Goal: Obtain resource: Download file/media

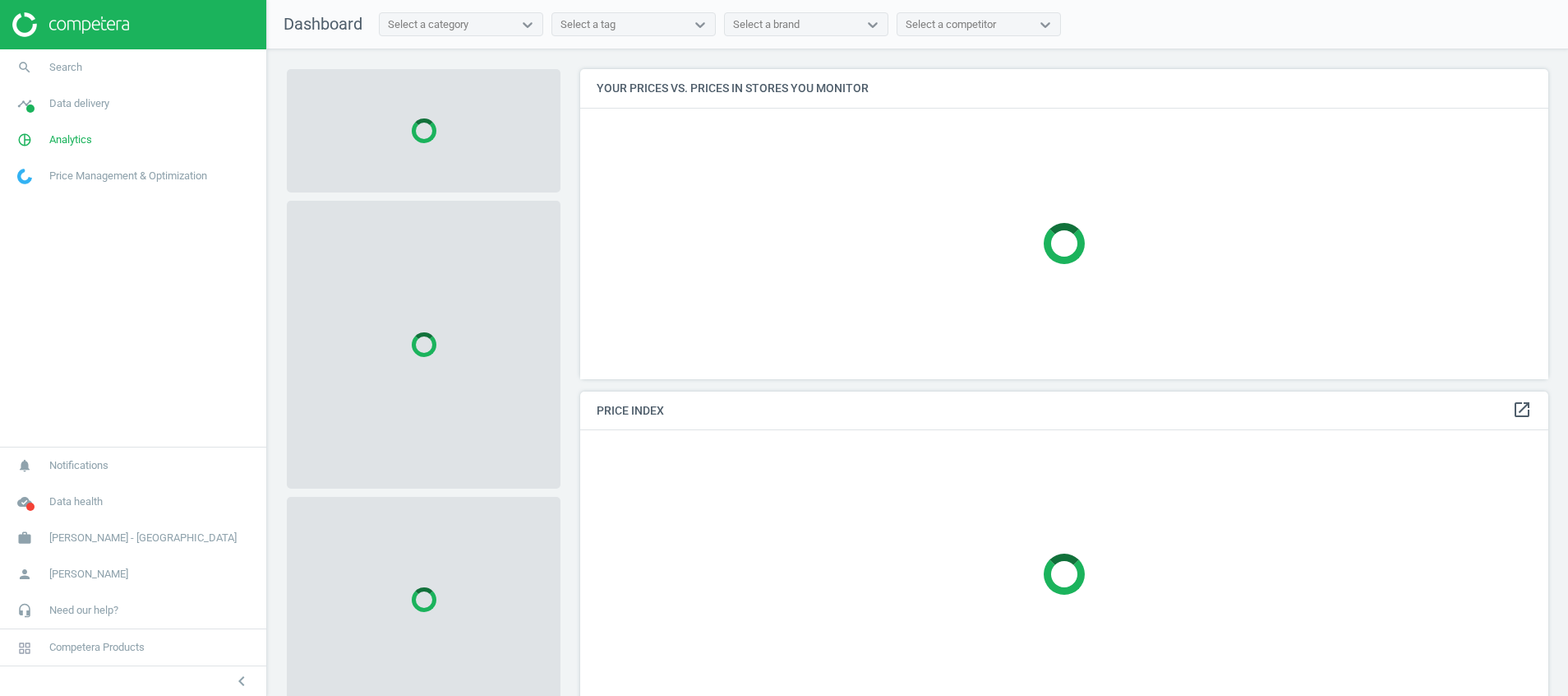
scroll to position [348, 988]
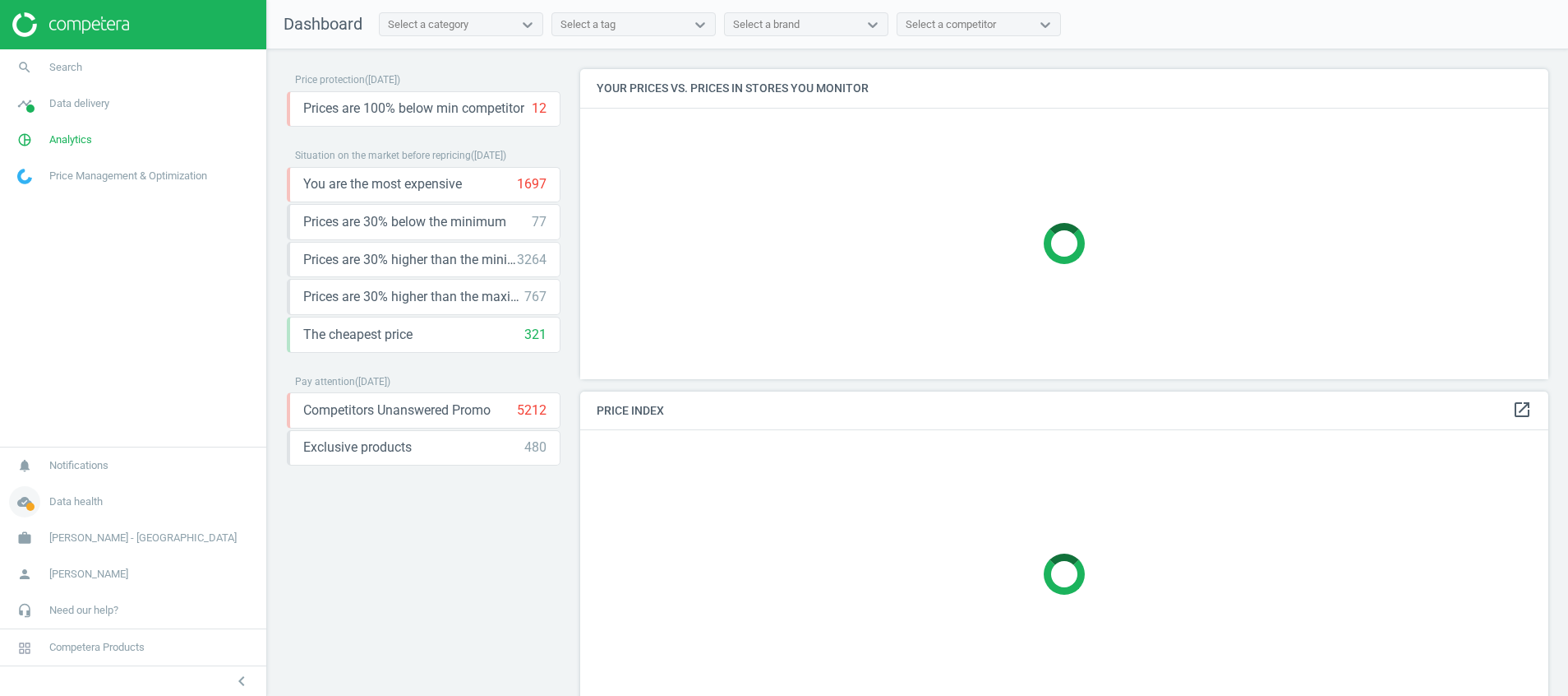
click at [24, 510] on icon "cloud_done" at bounding box center [25, 501] width 31 height 31
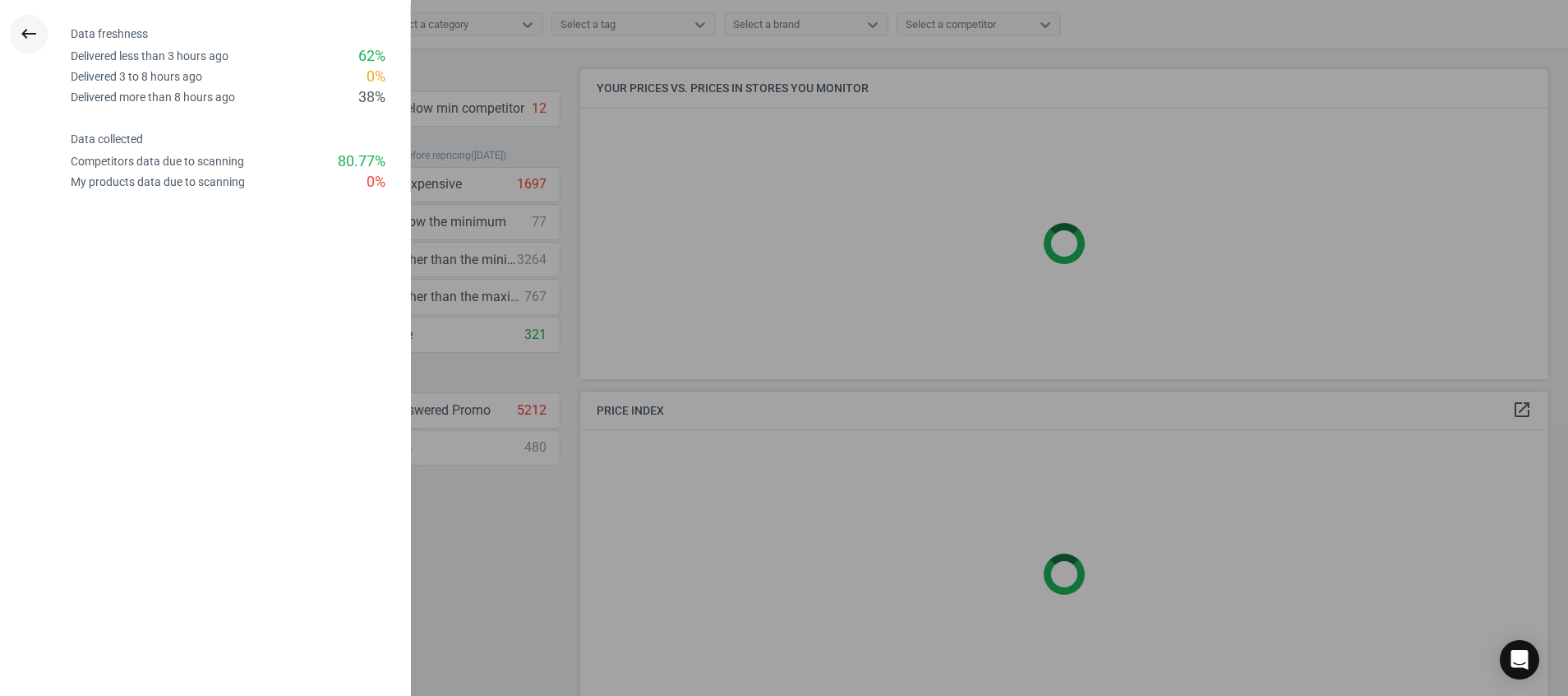
click at [29, 27] on icon "keyboard_backspace" at bounding box center [29, 33] width 19 height 19
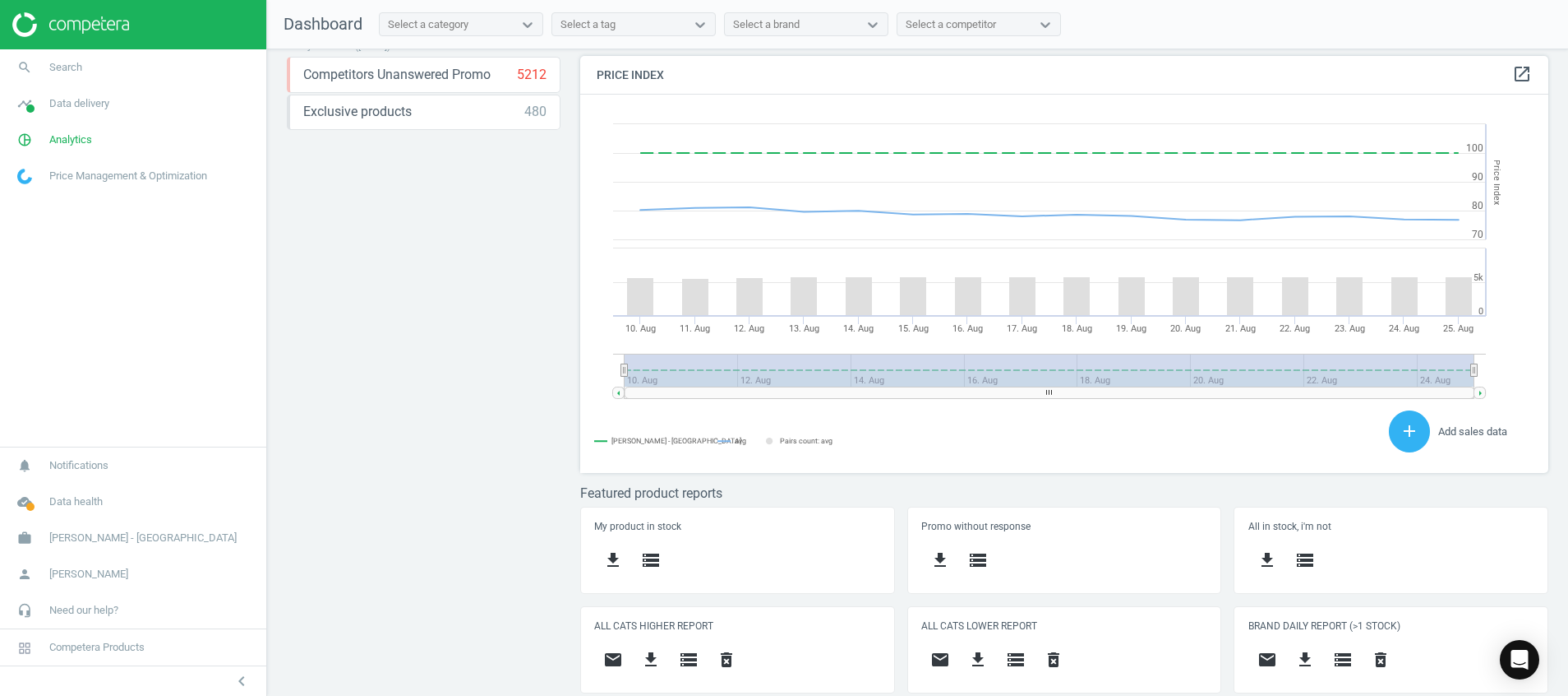
scroll to position [364, 988]
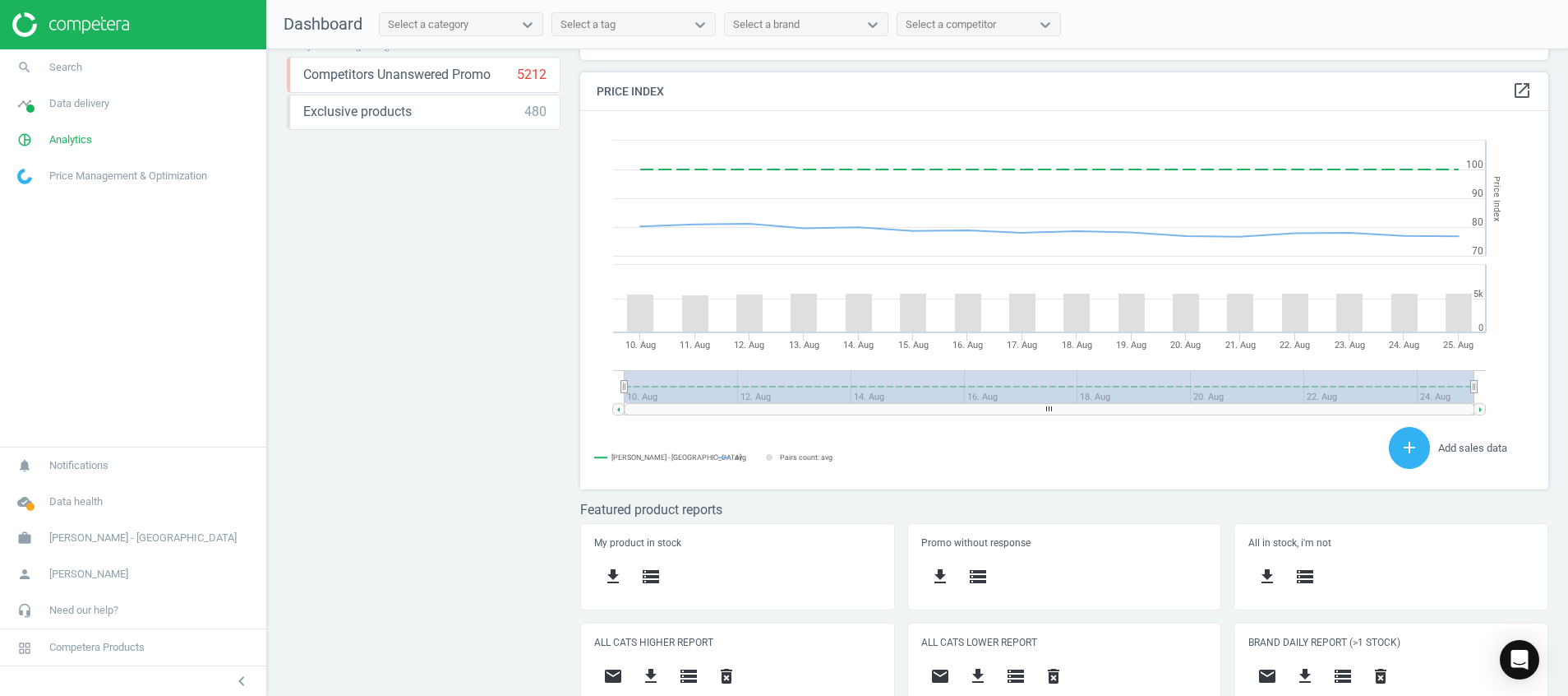
click at [76, 21] on img at bounding box center [70, 24] width 117 height 25
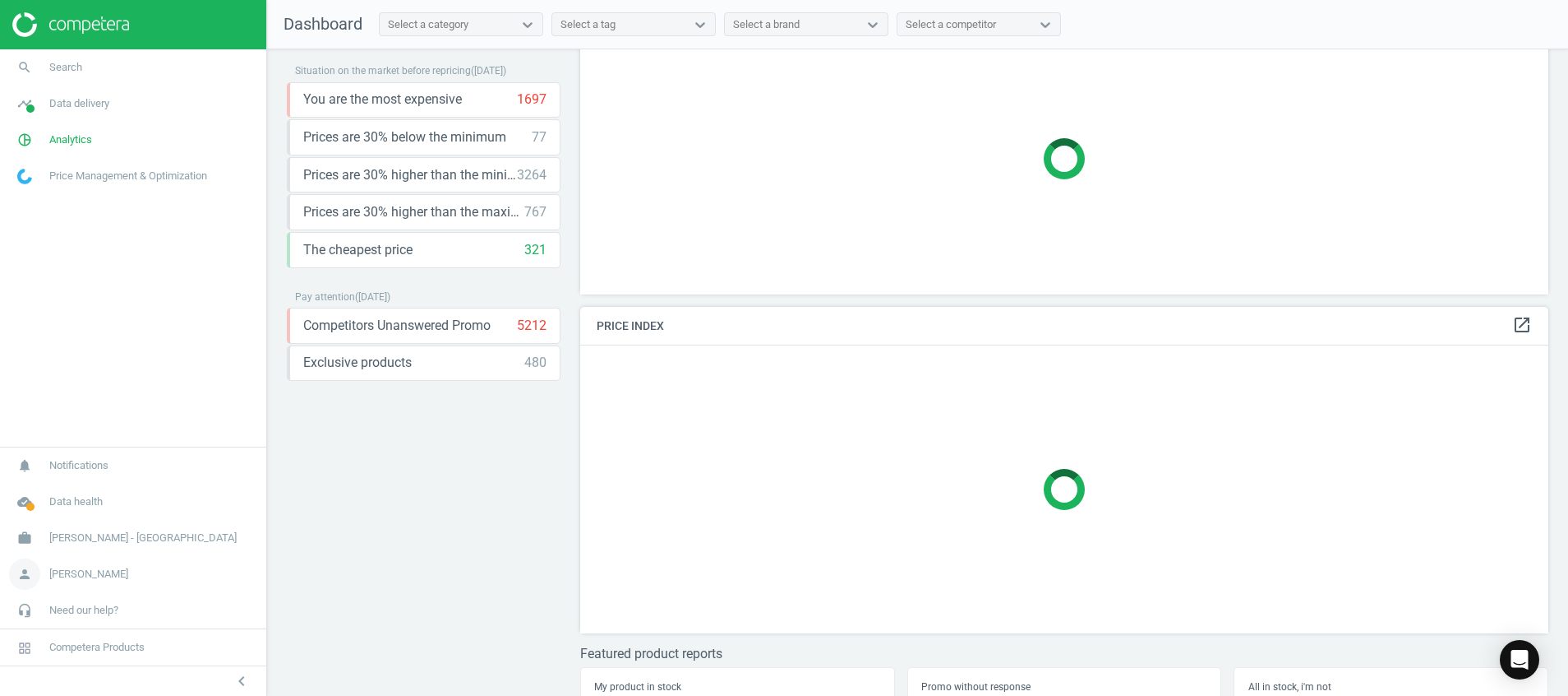
scroll to position [124, 0]
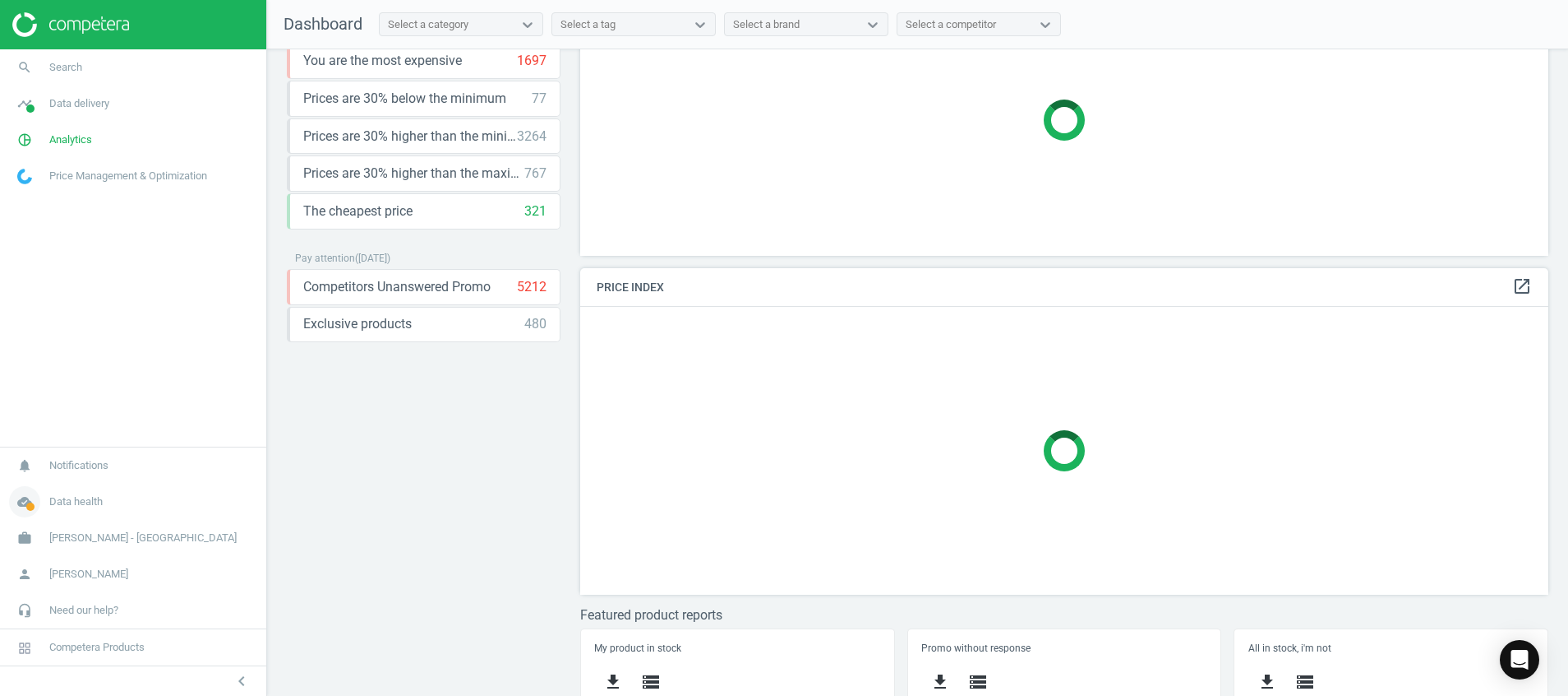
click at [25, 501] on icon "cloud_done" at bounding box center [25, 501] width 31 height 31
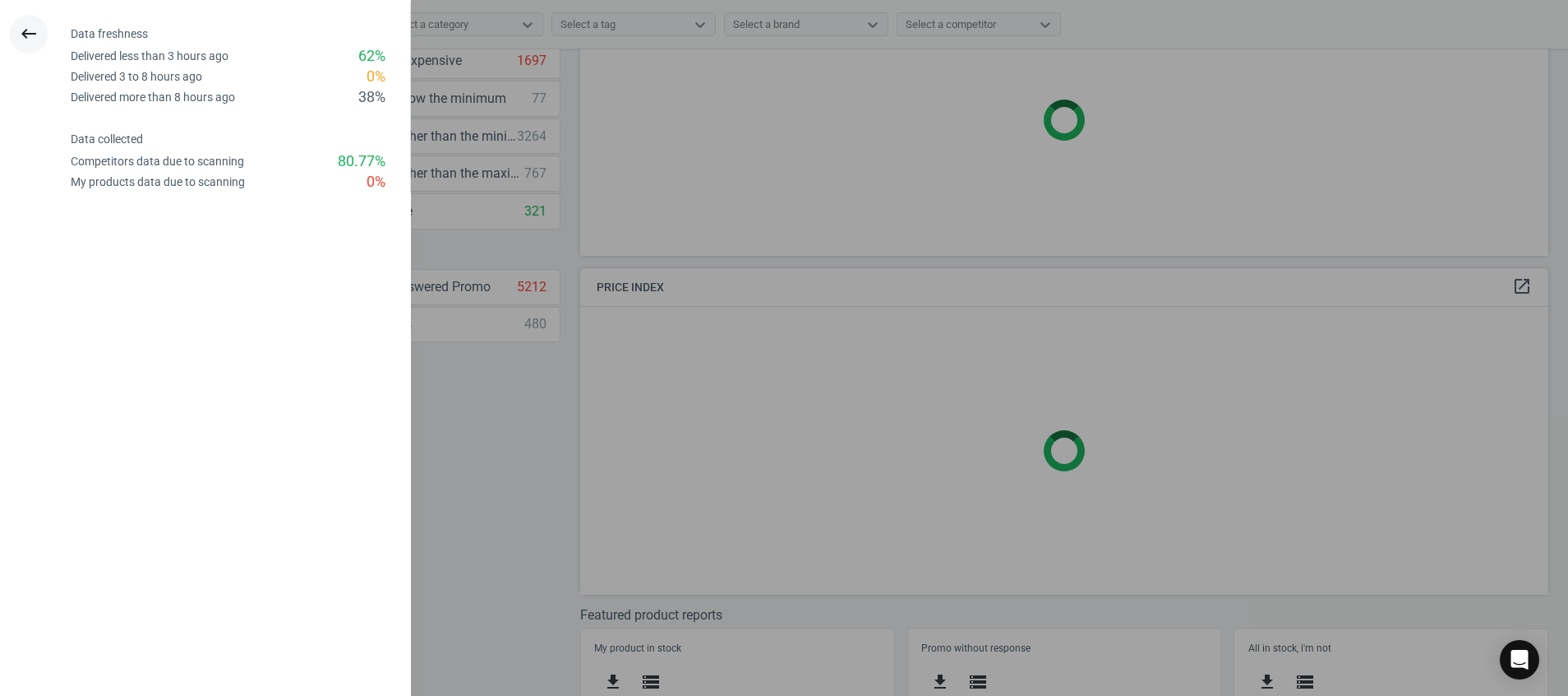
click at [32, 33] on icon "keyboard_backspace" at bounding box center [29, 33] width 19 height 19
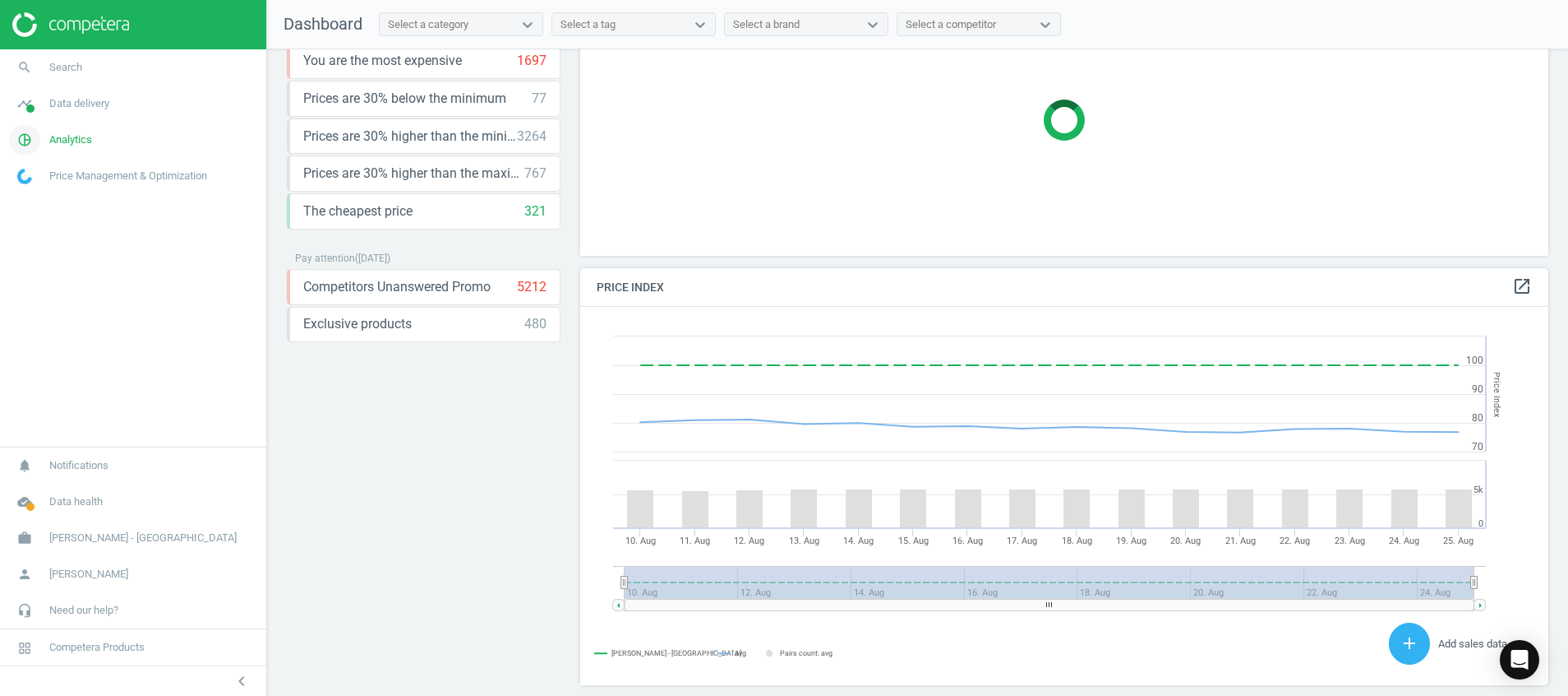
scroll to position [417, 988]
click at [25, 145] on icon "pie_chart_outlined" at bounding box center [25, 140] width 31 height 31
click at [31, 110] on span at bounding box center [30, 108] width 8 height 8
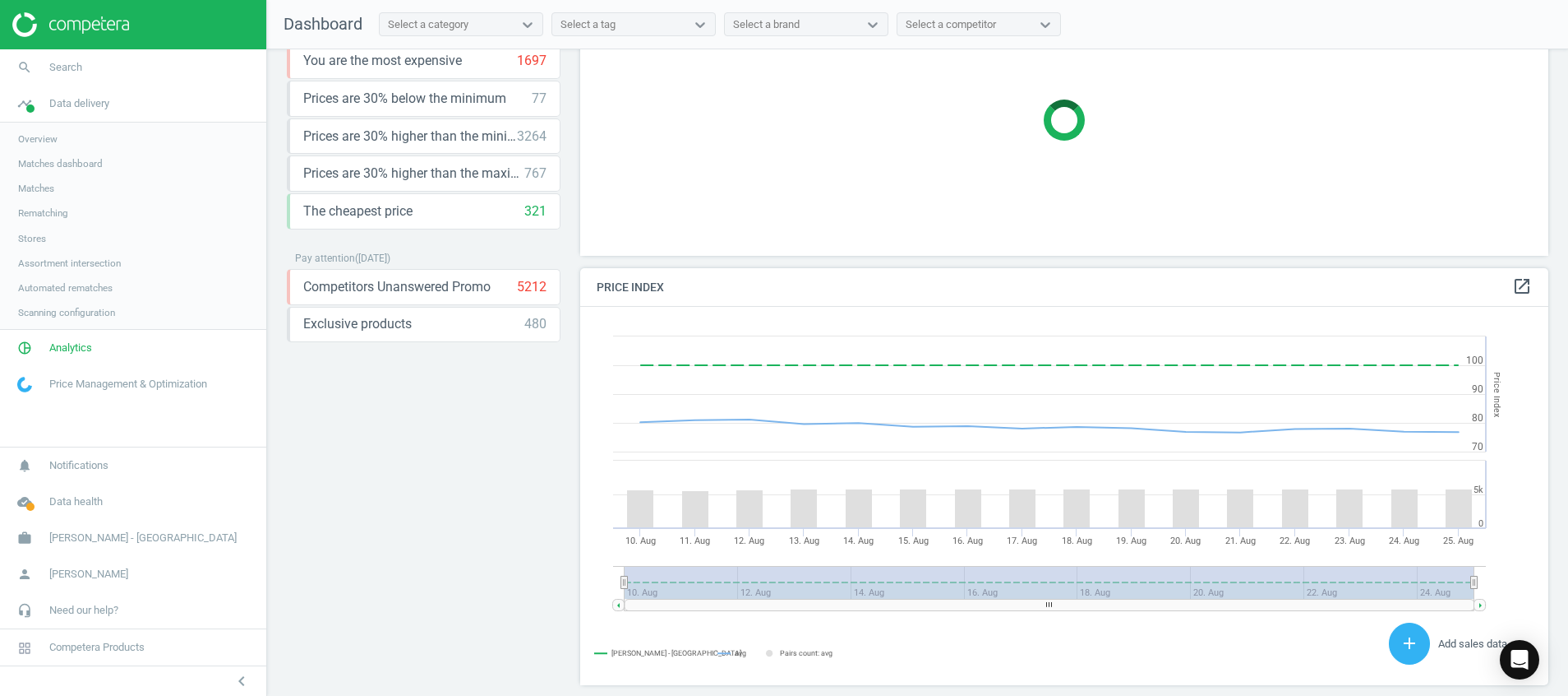
click at [36, 239] on span "Stores" at bounding box center [32, 239] width 28 height 13
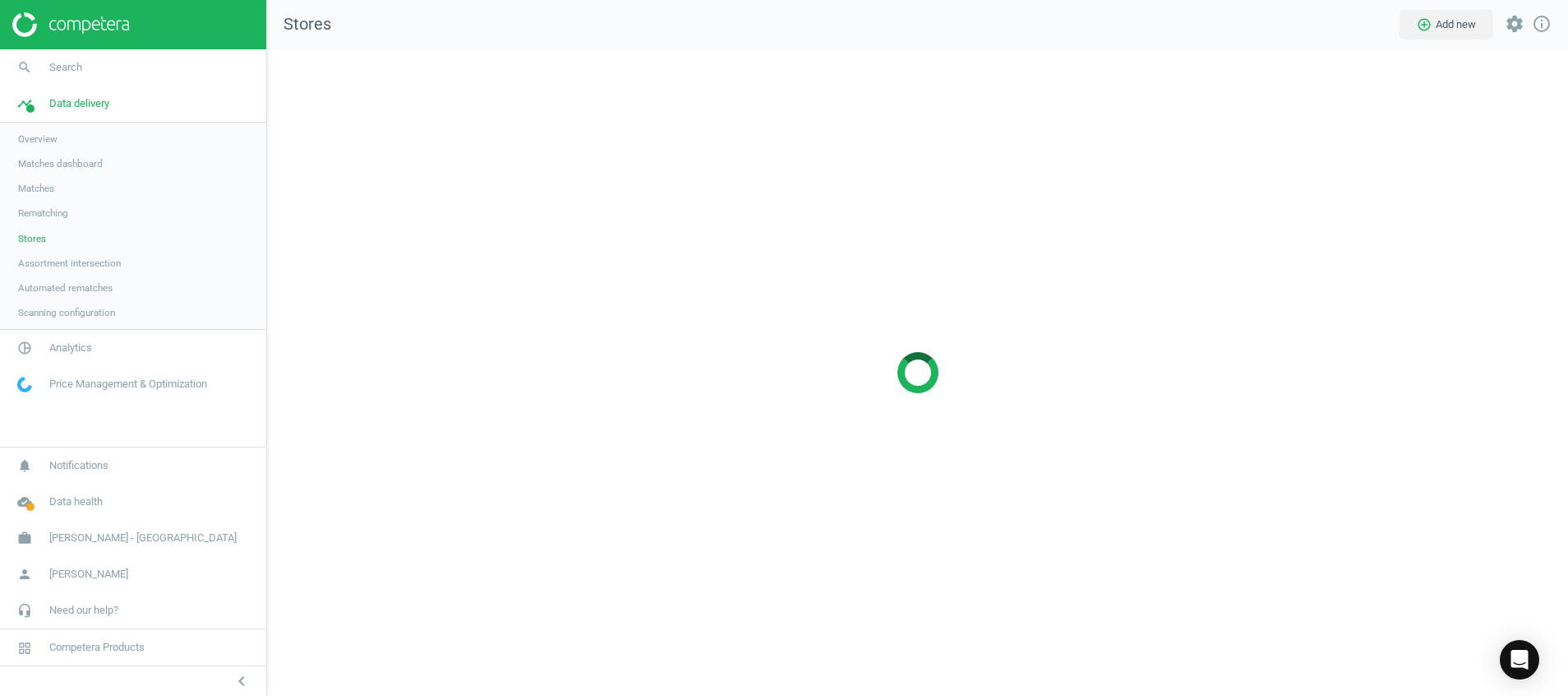
scroll to position [685, 1340]
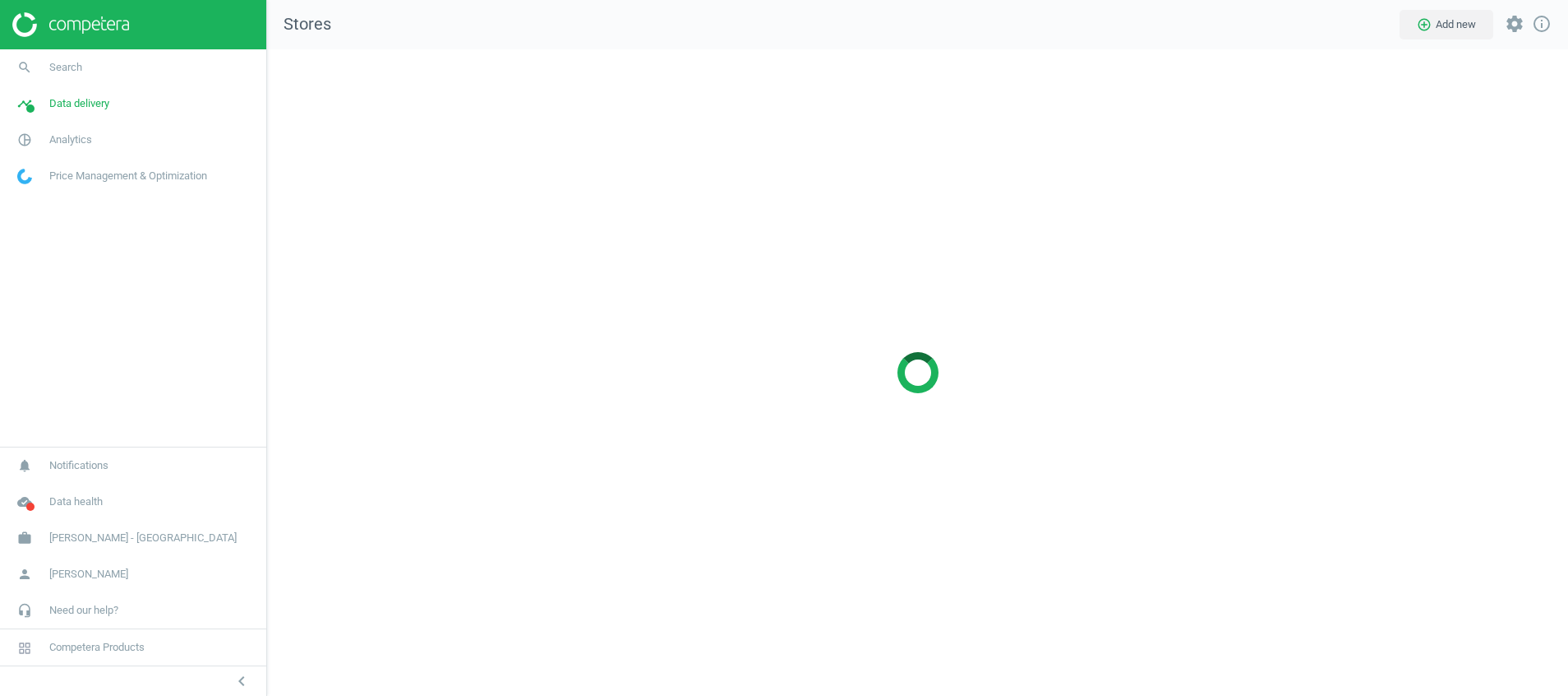
scroll to position [685, 1340]
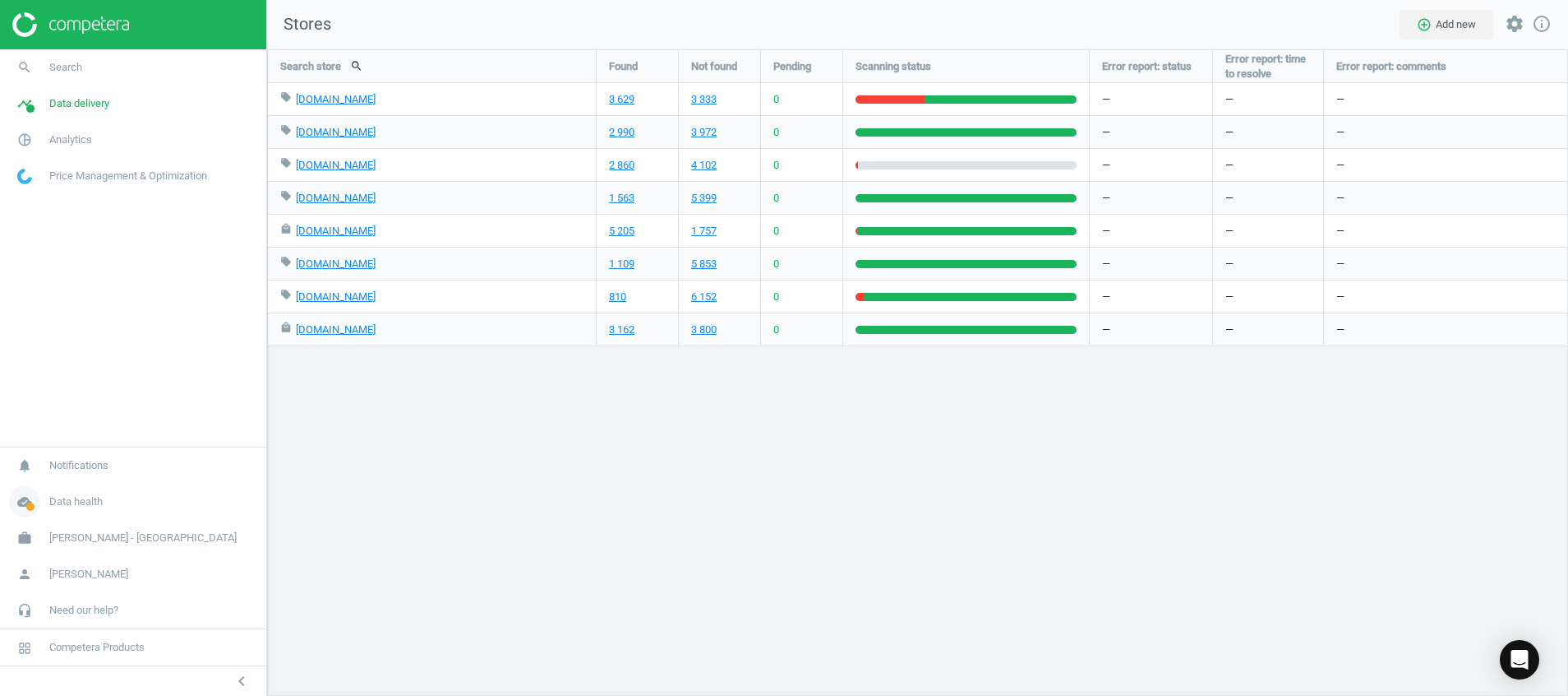
click at [19, 506] on icon "cloud_done" at bounding box center [25, 501] width 31 height 31
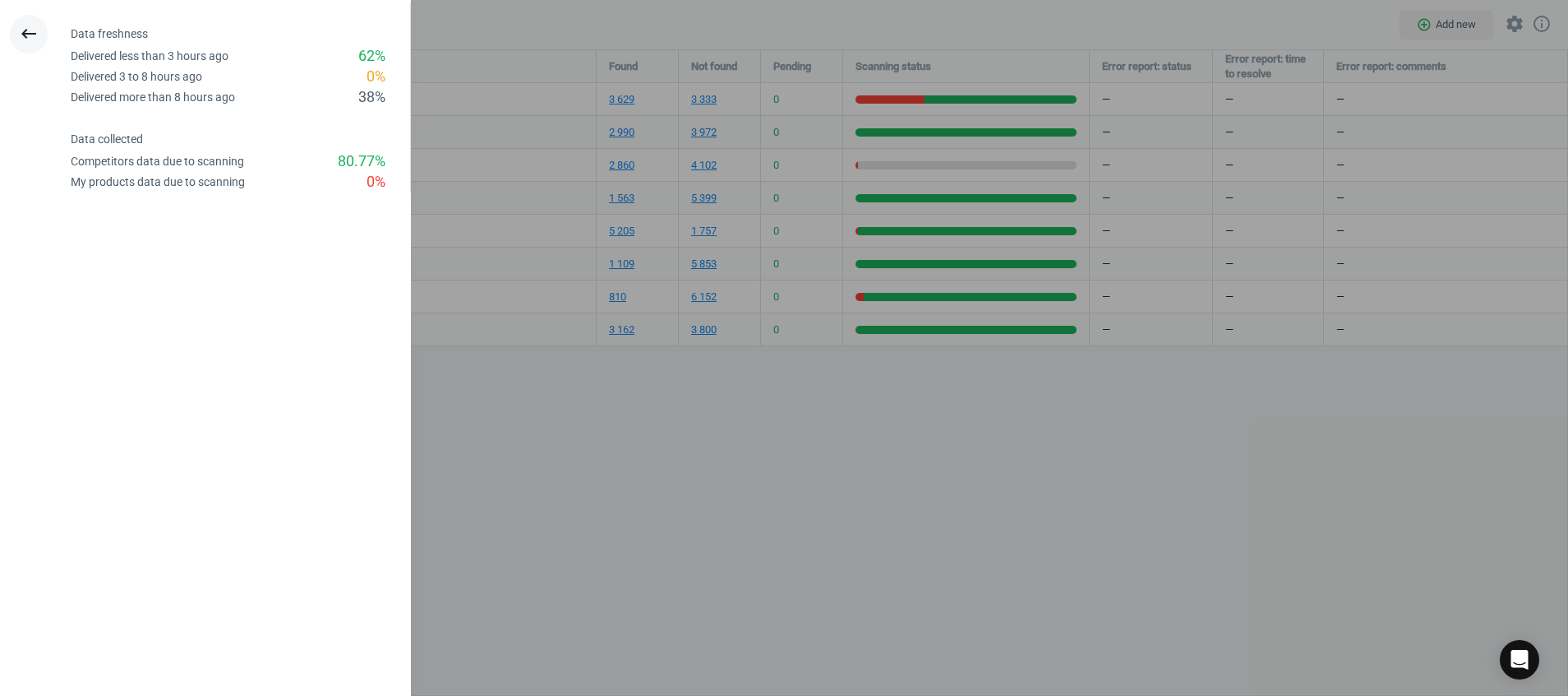
click at [28, 29] on icon "keyboard_backspace" at bounding box center [29, 33] width 19 height 19
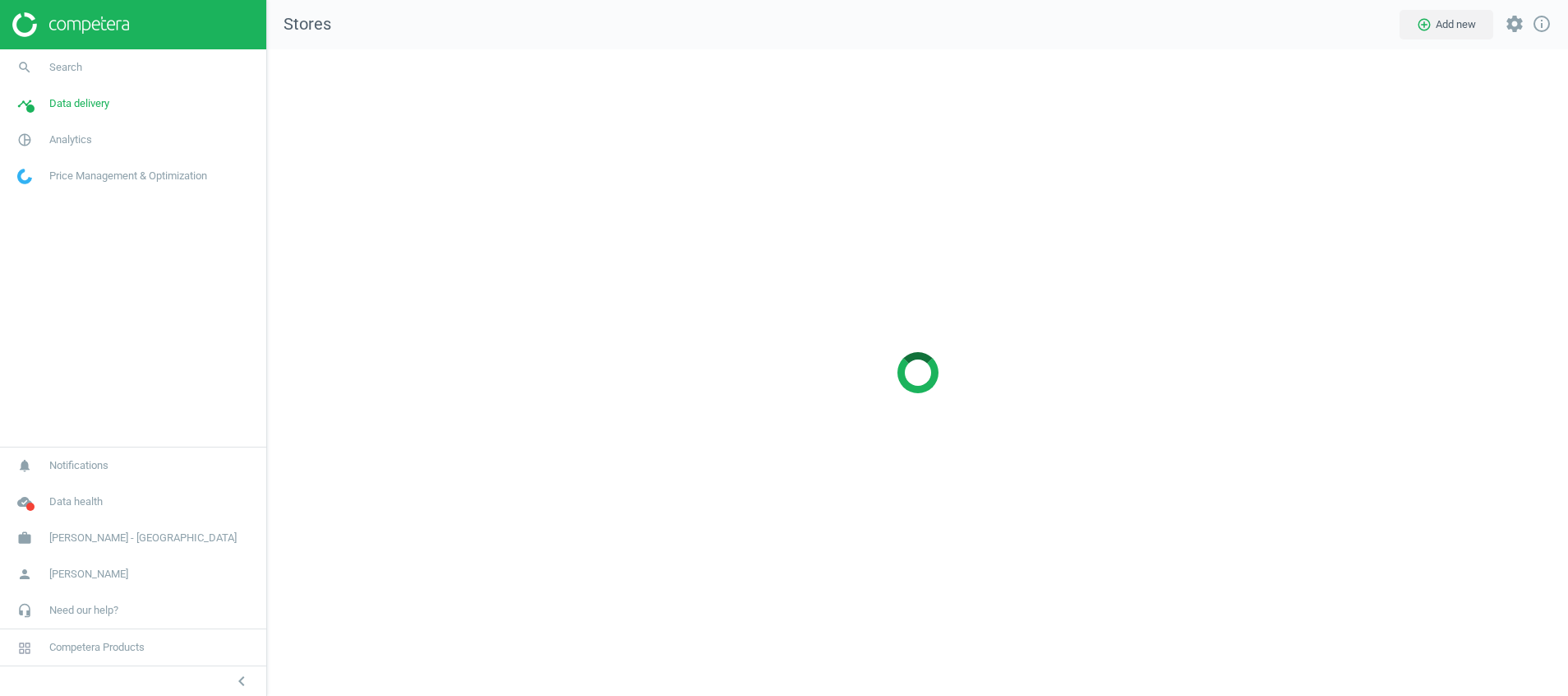
scroll to position [685, 1340]
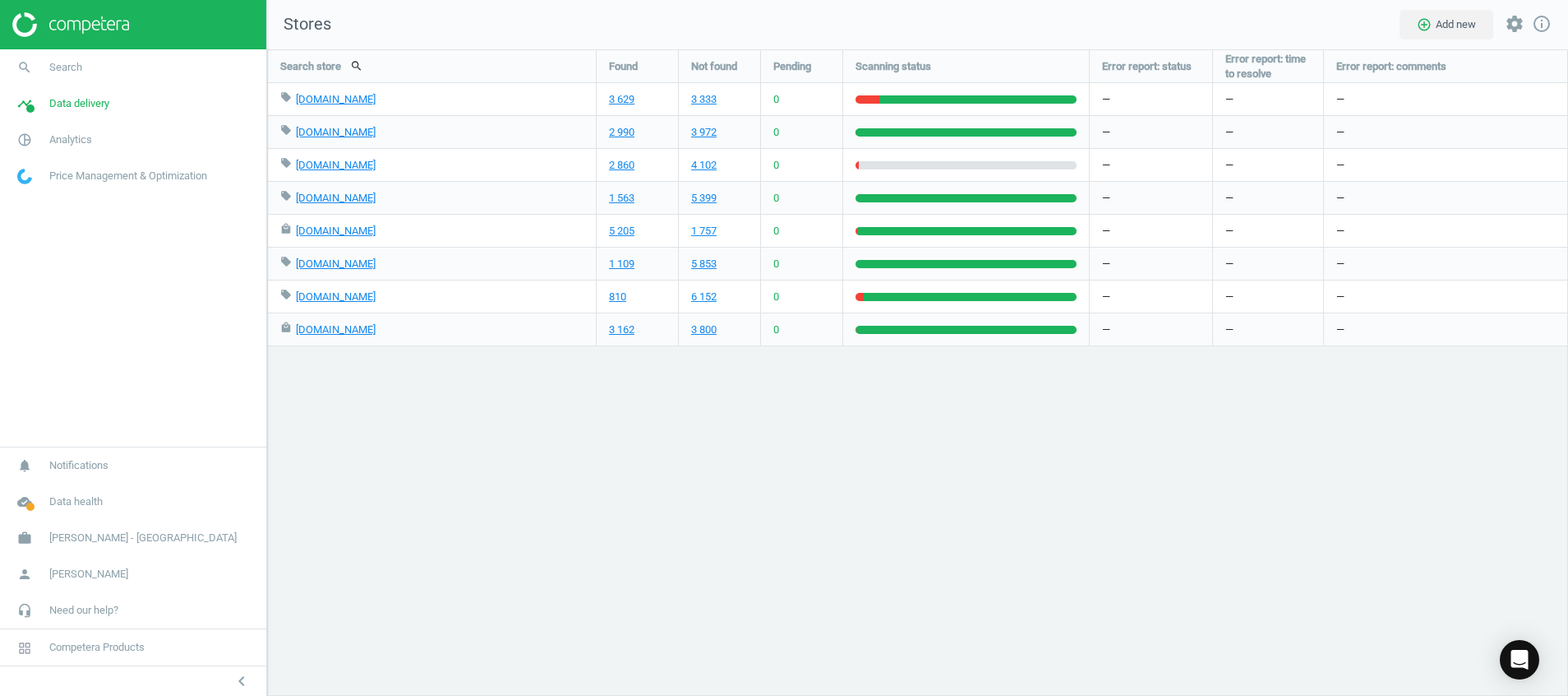
click at [577, 566] on div "Search store search Found Not found Pending Scanning status Error report: statu…" at bounding box center [918, 372] width 1301 height 646
click at [24, 502] on icon "cloud_done" at bounding box center [25, 501] width 31 height 31
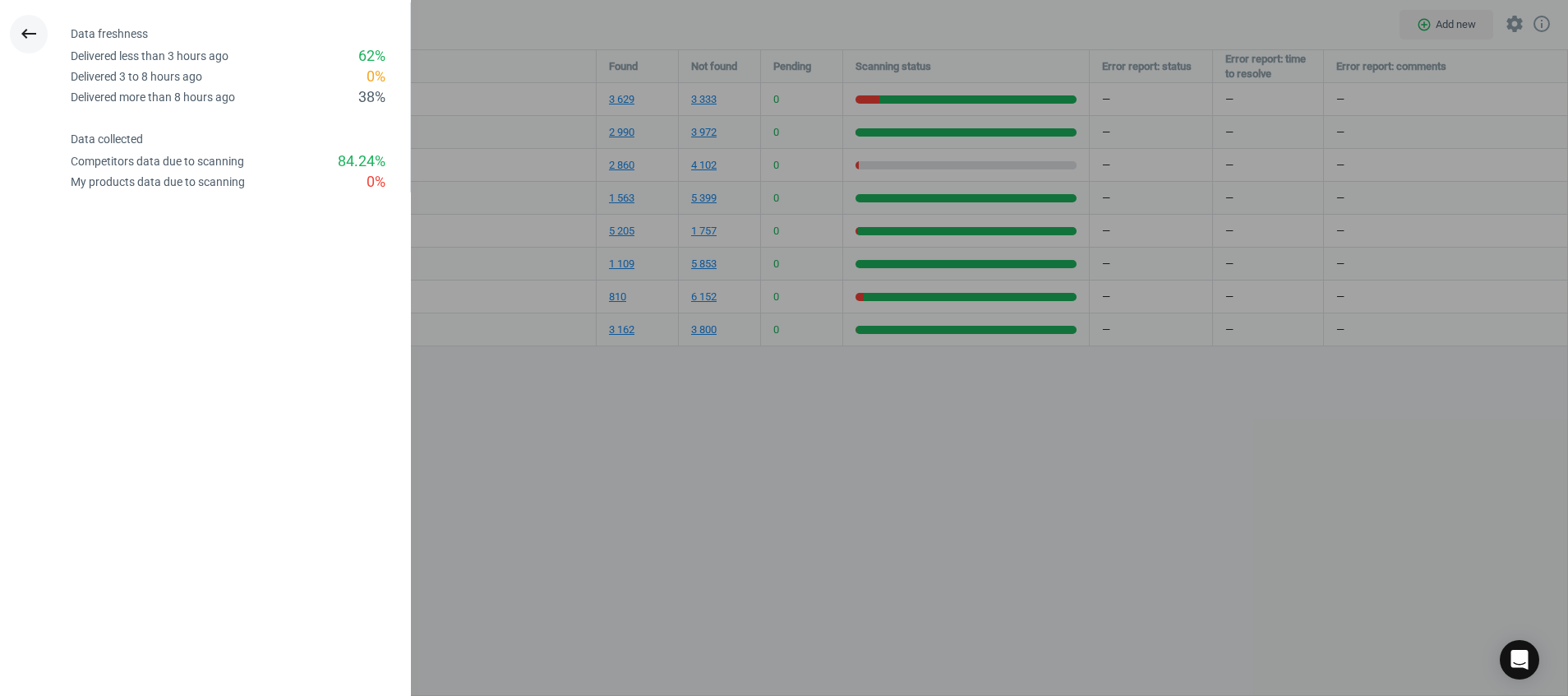
click at [37, 36] on icon "keyboard_backspace" at bounding box center [29, 33] width 19 height 19
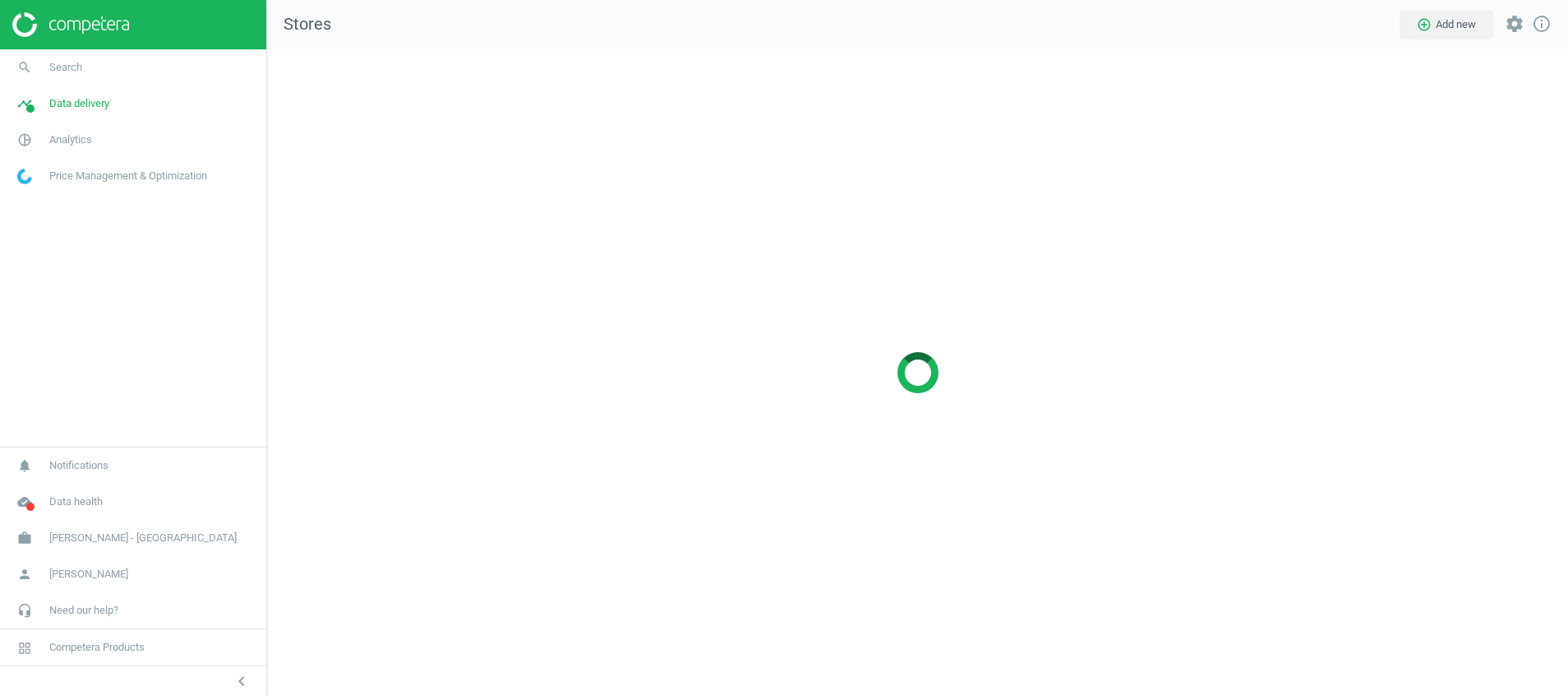
scroll to position [685, 1340]
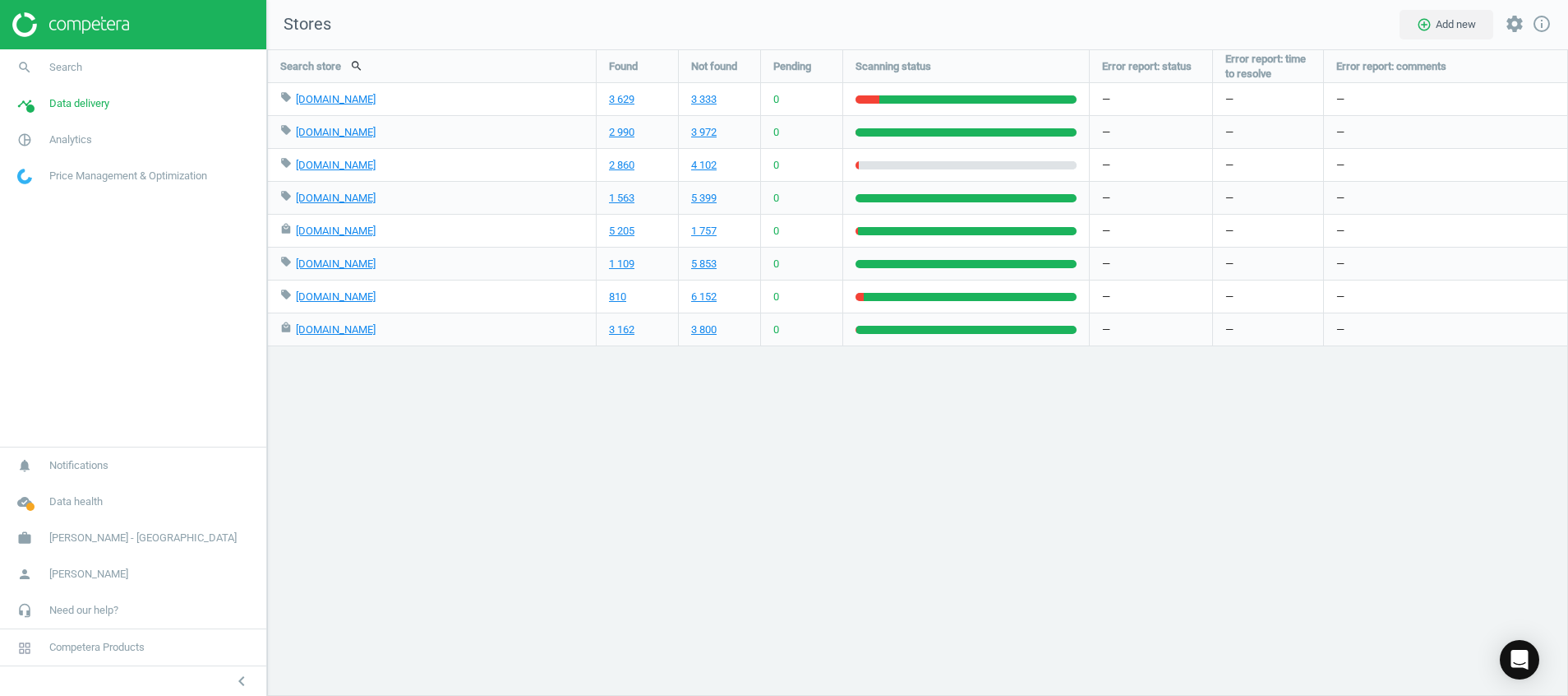
click at [643, 541] on div "Search store search Found Not found Pending Scanning status Error report: statu…" at bounding box center [918, 372] width 1301 height 646
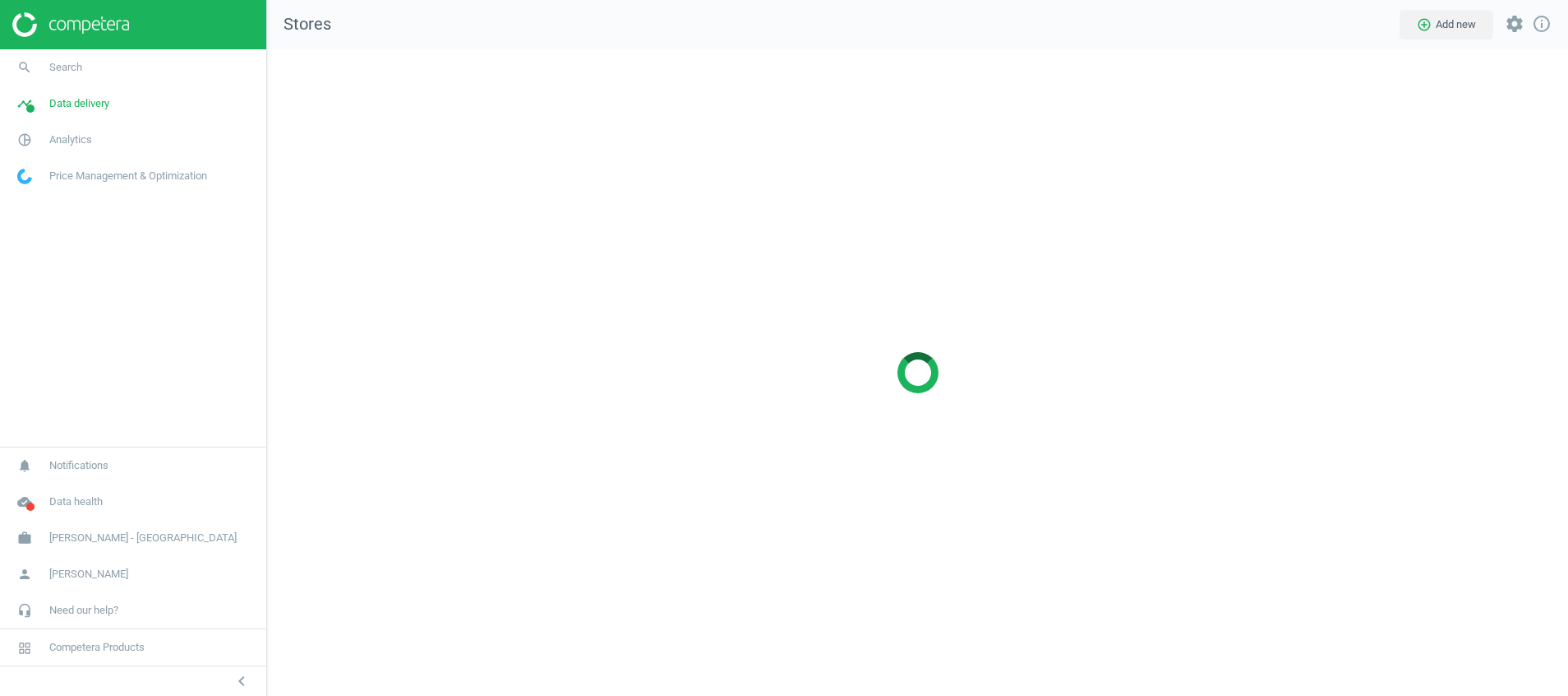
scroll to position [685, 1340]
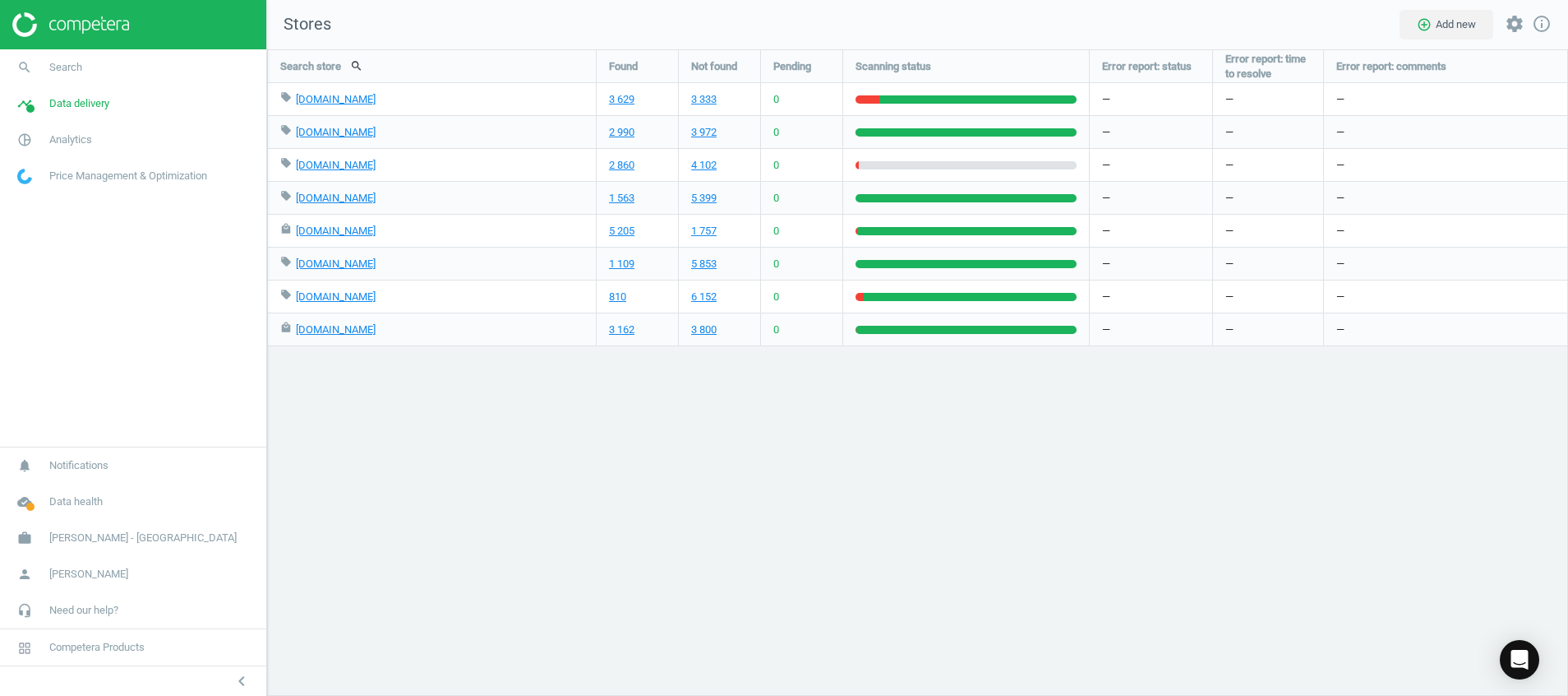
click at [78, 20] on img at bounding box center [70, 24] width 117 height 25
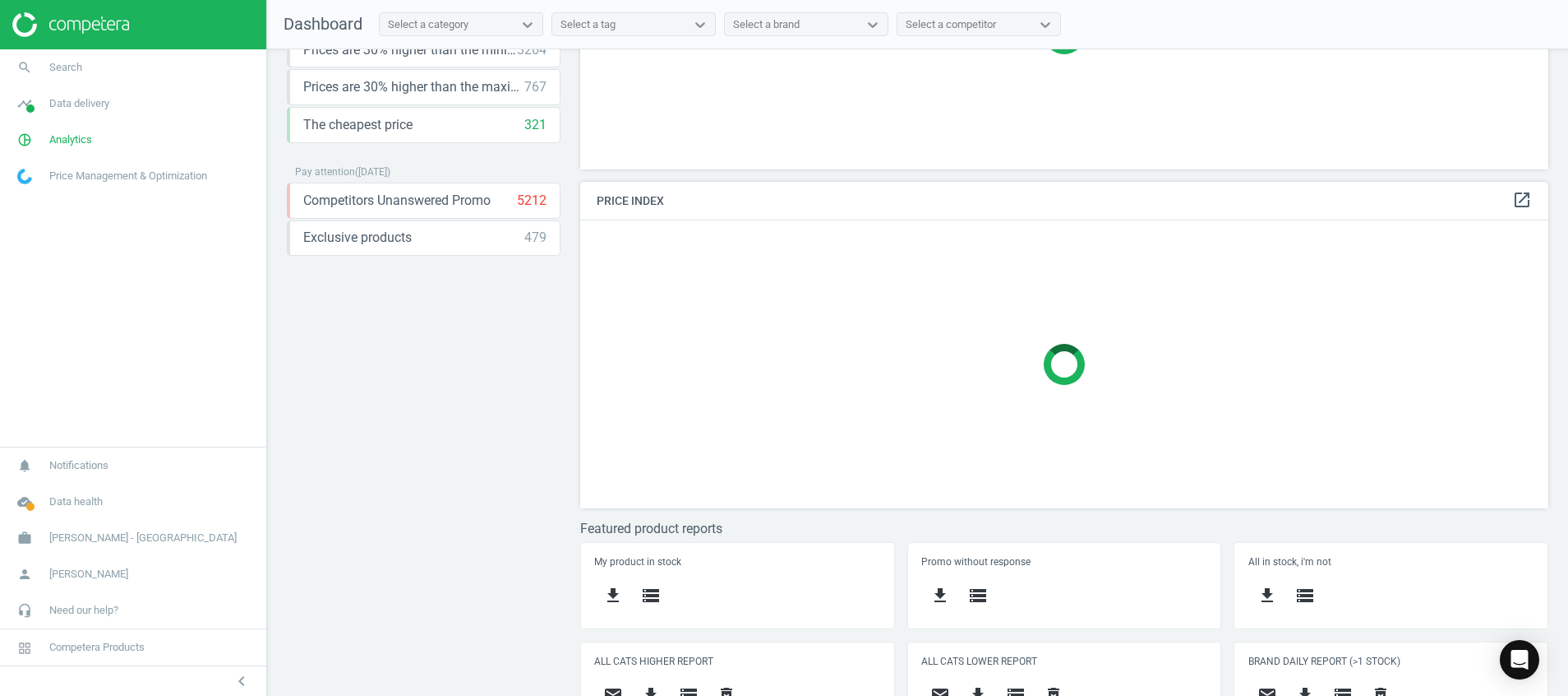
scroll to position [245, 0]
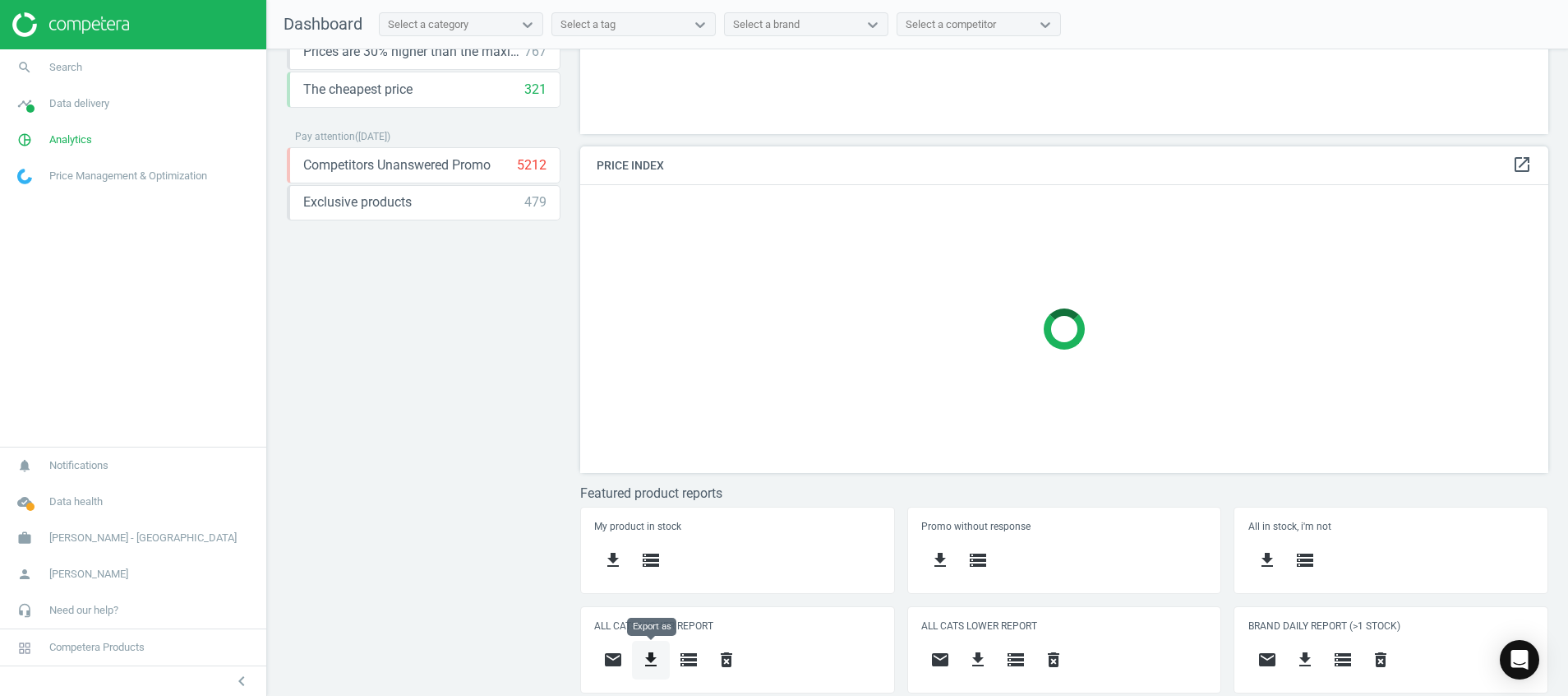
click at [651, 659] on icon "get_app" at bounding box center [650, 659] width 19 height 19
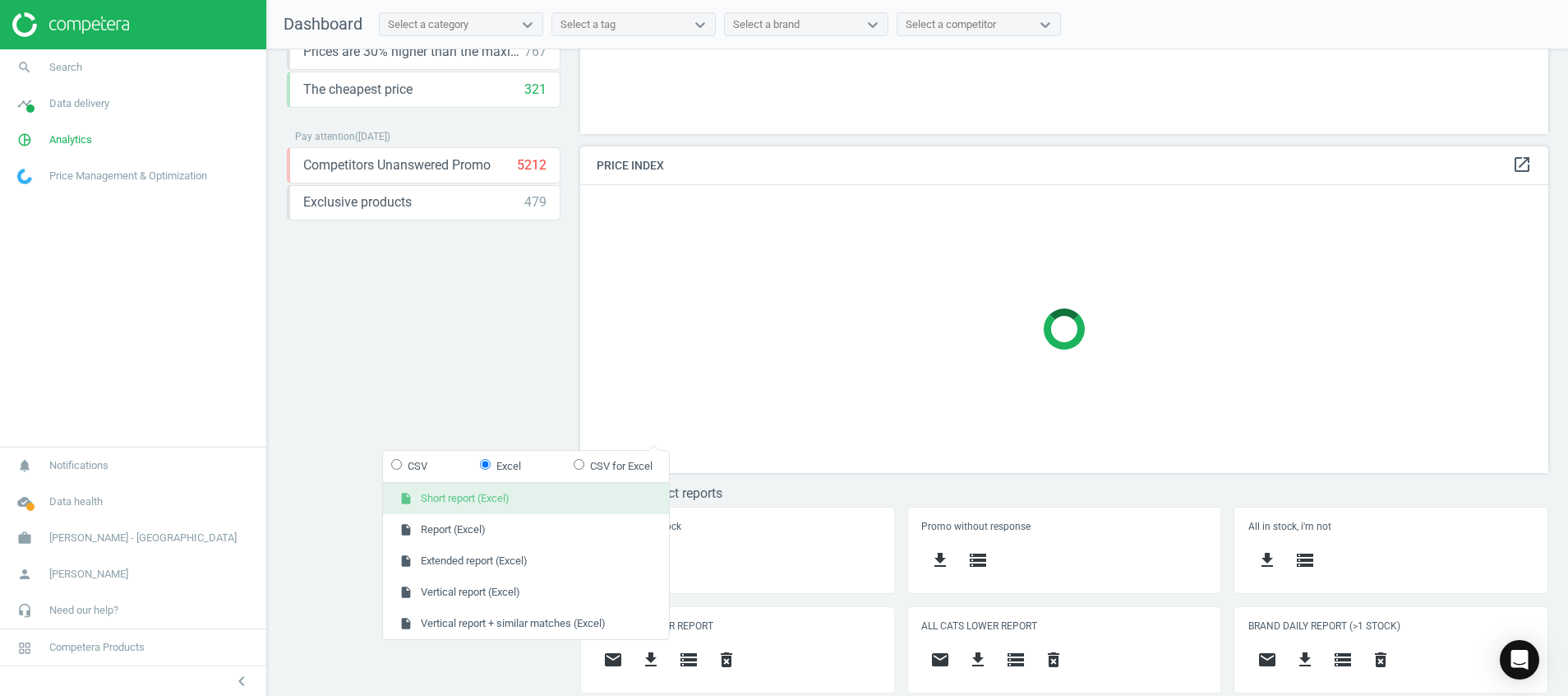
click at [627, 501] on button "insert_drive_file Short report (Excel)" at bounding box center [526, 499] width 286 height 31
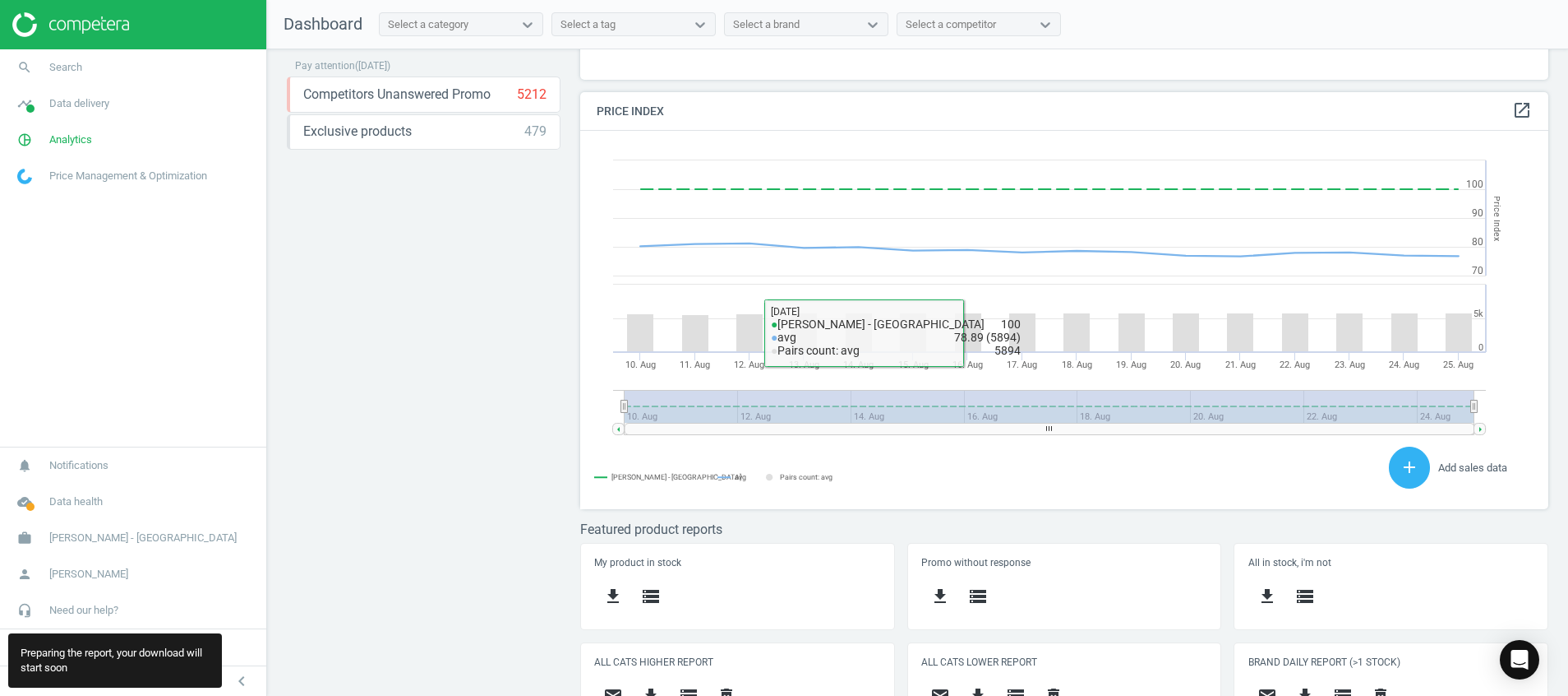
scroll to position [352, 0]
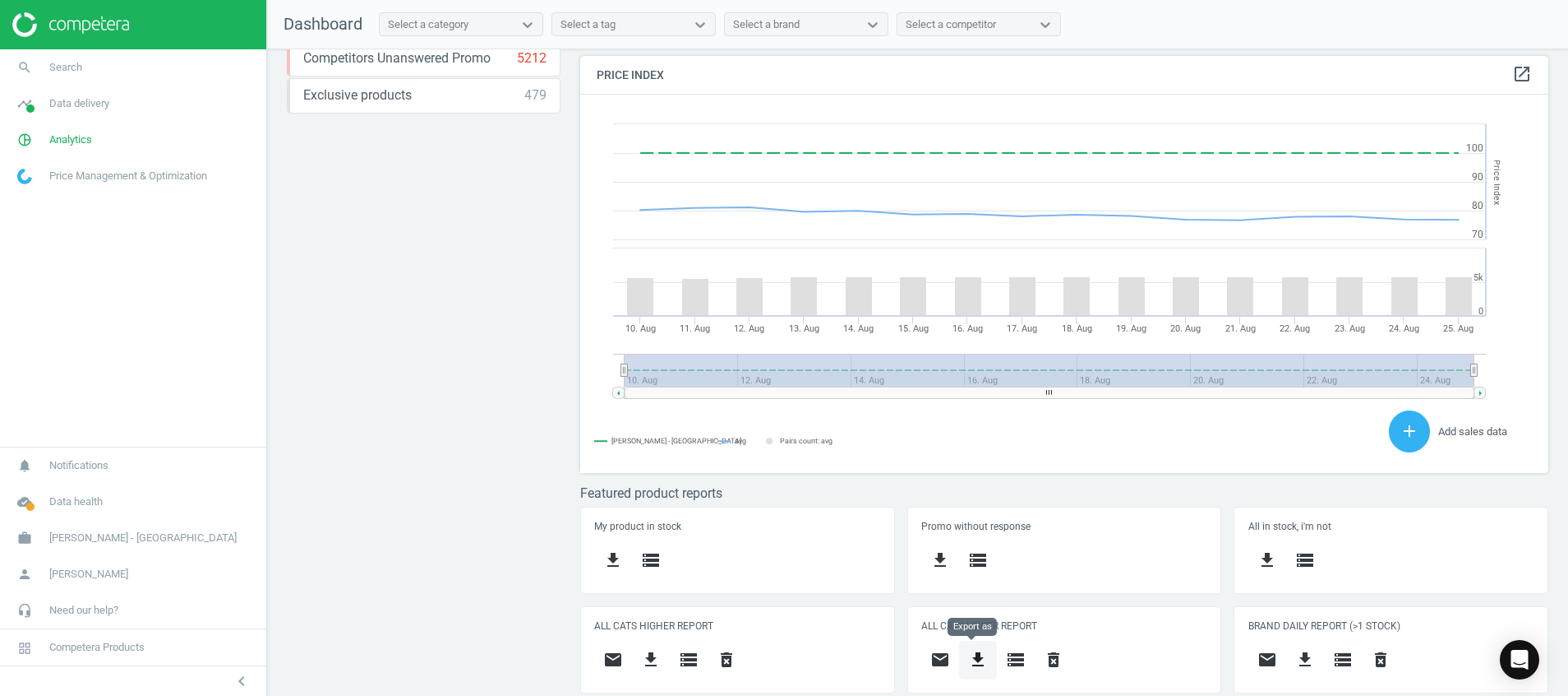
click at [968, 659] on icon "get_app" at bounding box center [977, 659] width 19 height 19
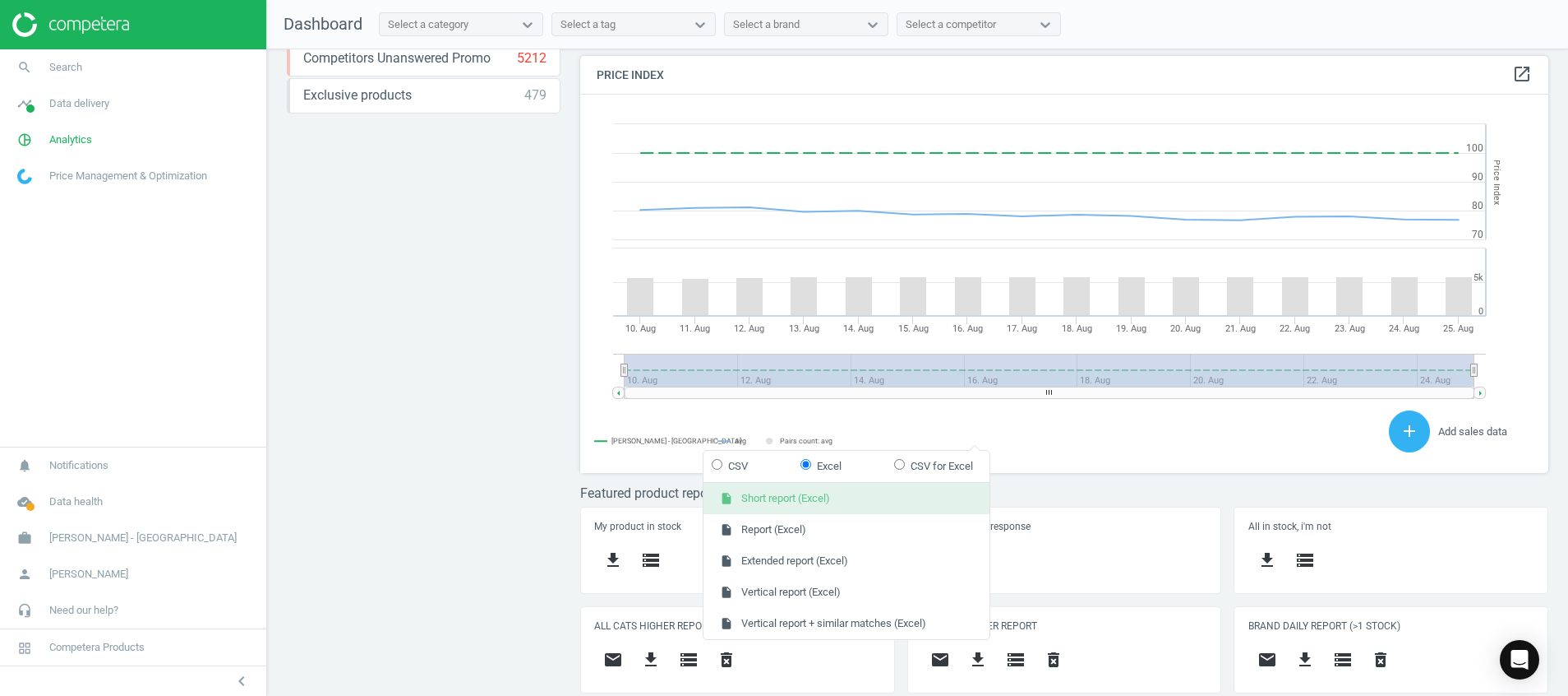
click at [898, 506] on button "insert_drive_file Short report (Excel)" at bounding box center [847, 499] width 286 height 31
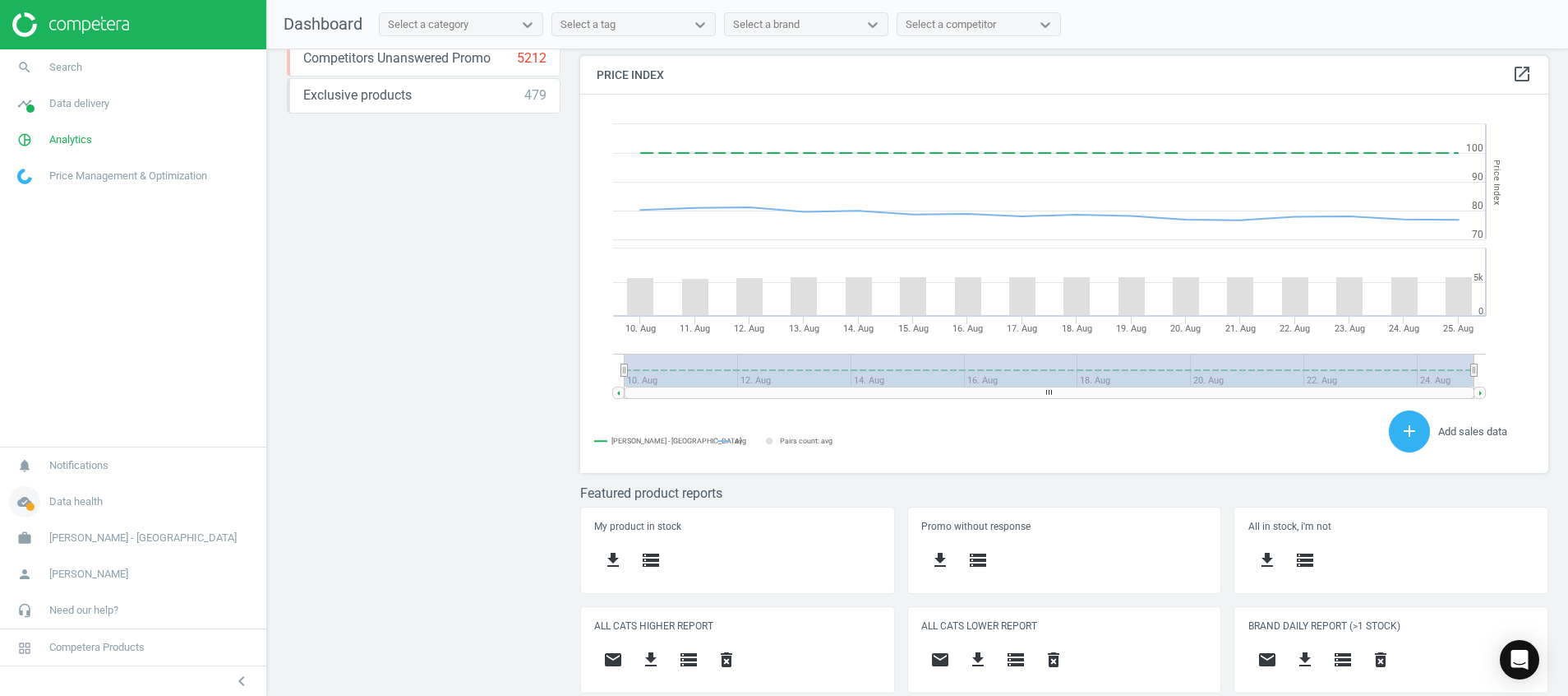
click at [18, 506] on icon "cloud_done" at bounding box center [25, 501] width 31 height 31
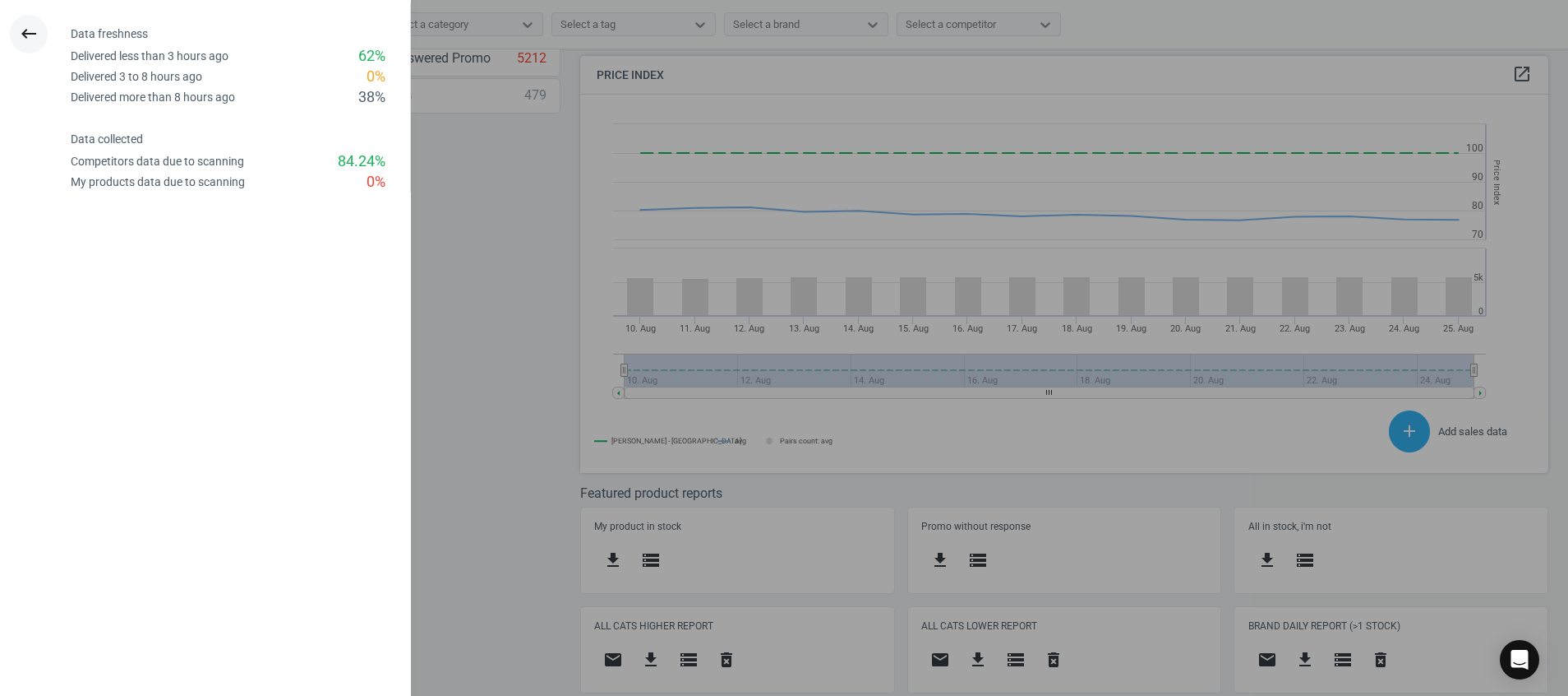
click at [34, 27] on icon "keyboard_backspace" at bounding box center [29, 33] width 19 height 19
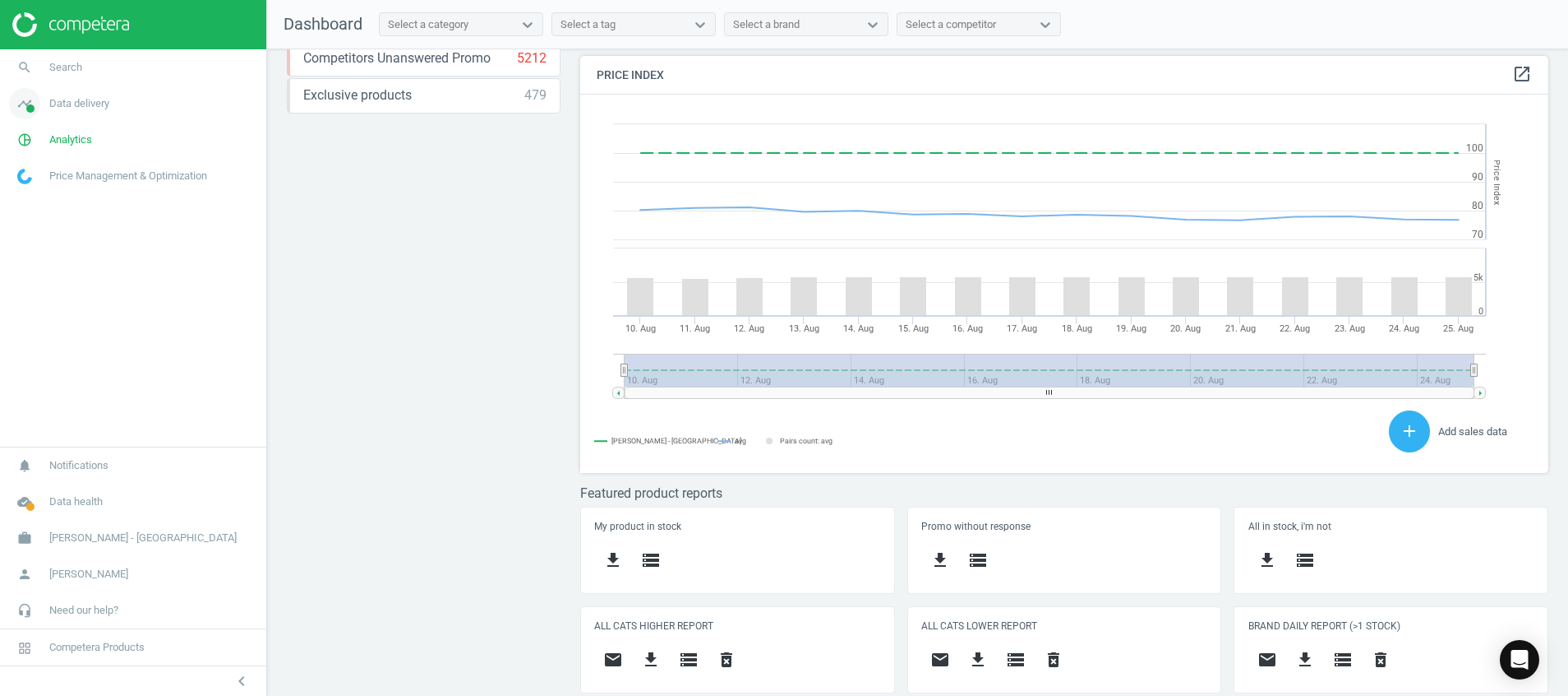
click at [72, 108] on span "Data delivery" at bounding box center [79, 103] width 60 height 15
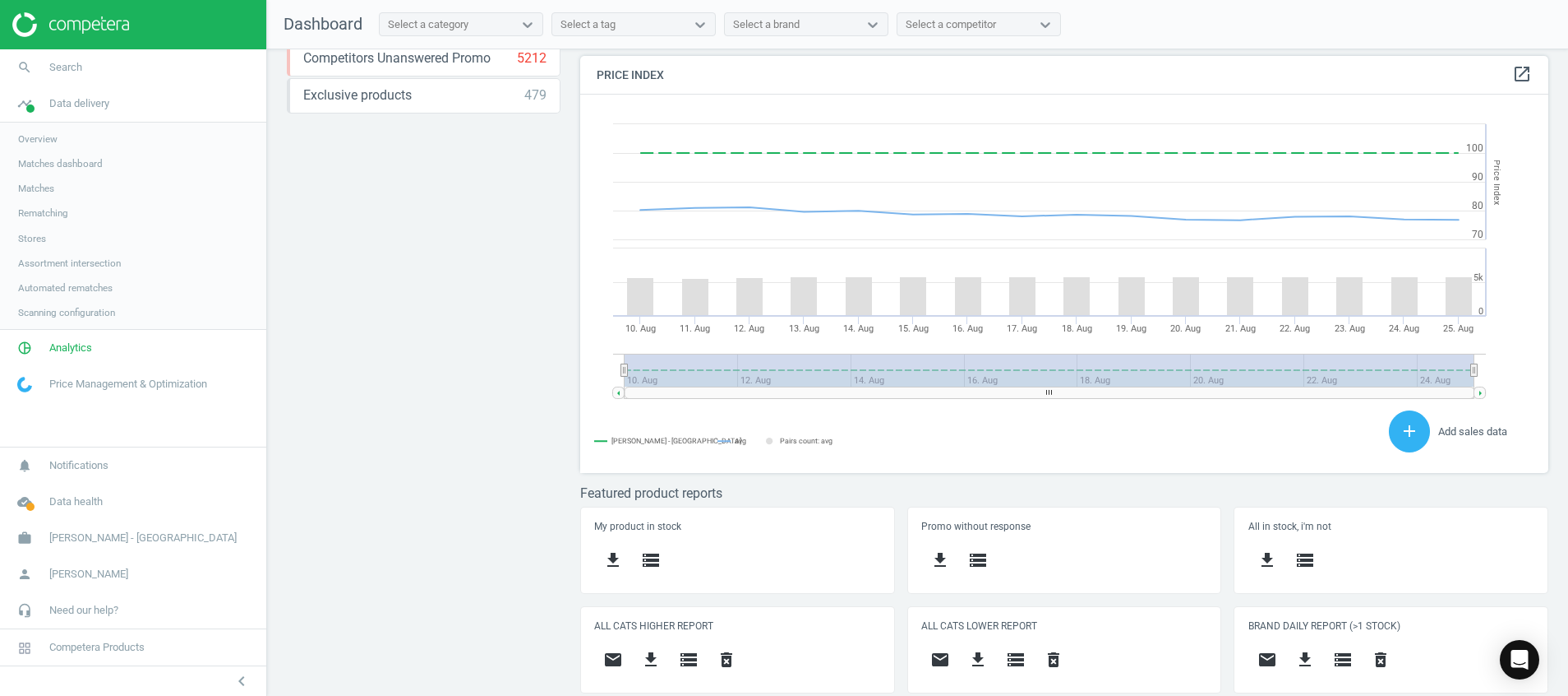
click at [20, 232] on span "Stores" at bounding box center [32, 239] width 28 height 13
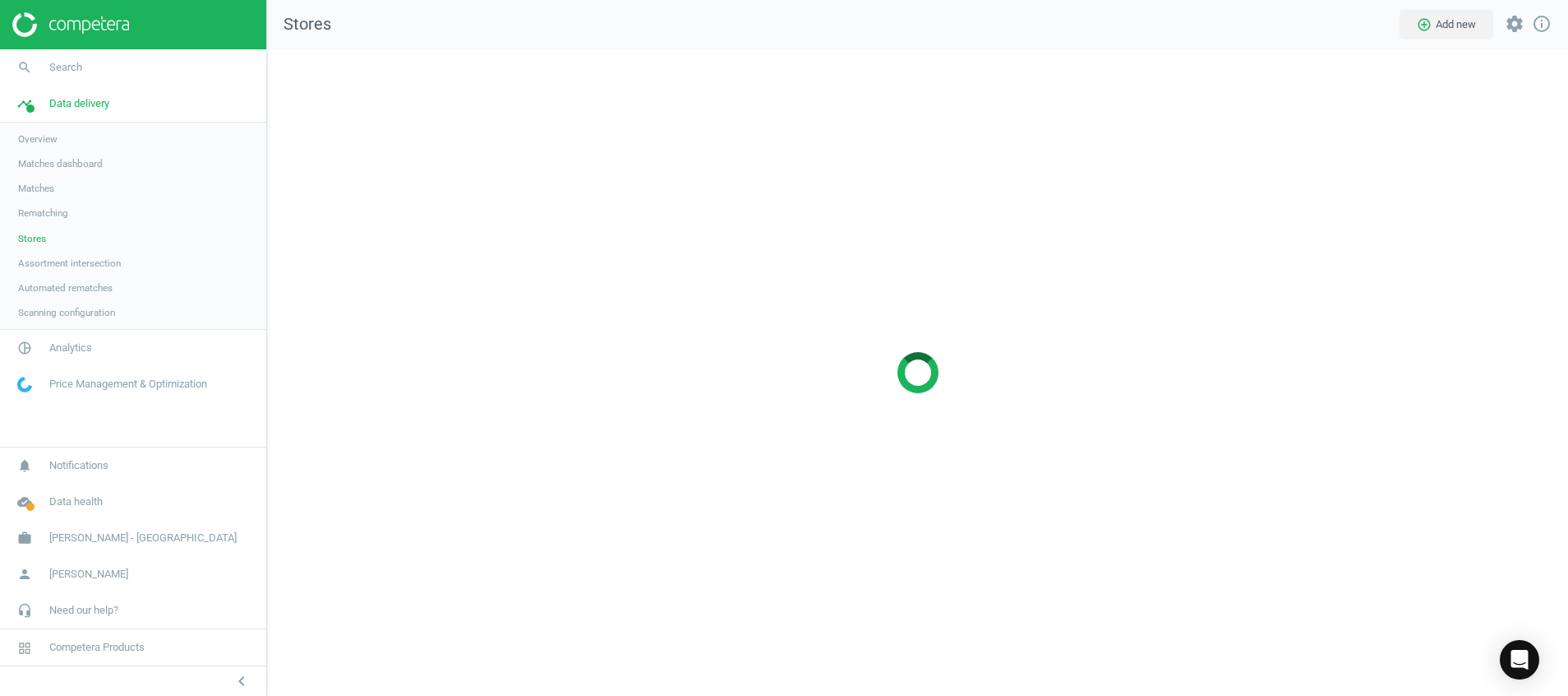
scroll to position [685, 1340]
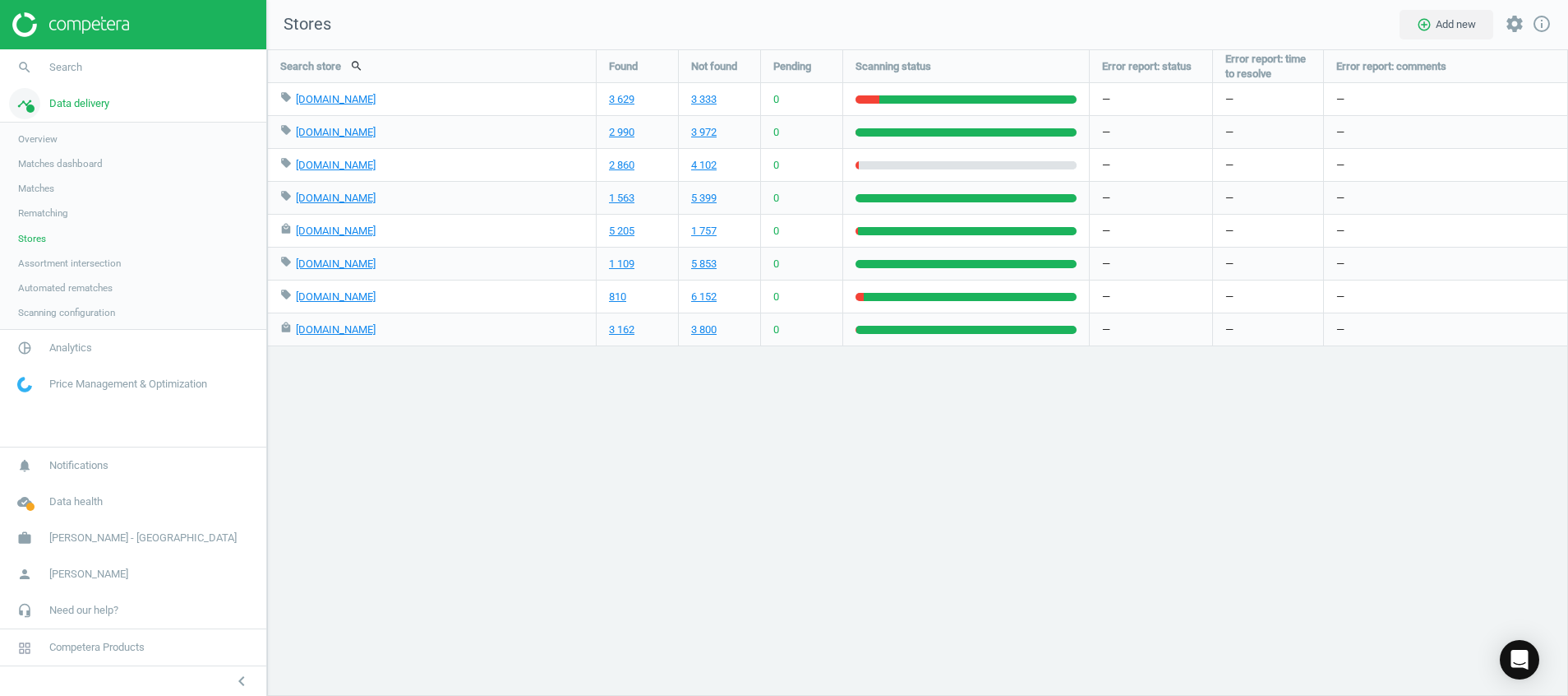
click at [53, 103] on span "Data delivery" at bounding box center [79, 103] width 60 height 15
click at [67, 28] on img at bounding box center [70, 24] width 117 height 25
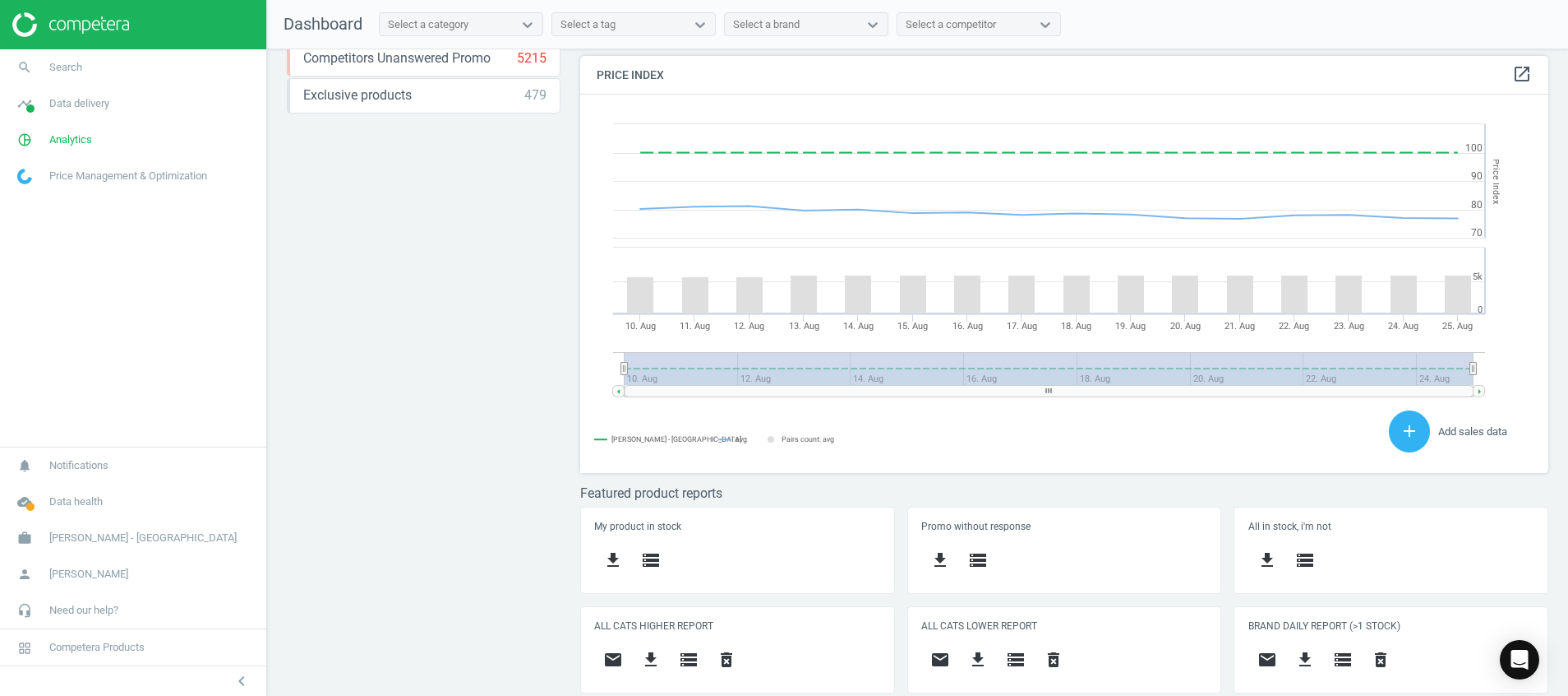
scroll to position [417, 988]
click at [31, 108] on span at bounding box center [30, 108] width 8 height 8
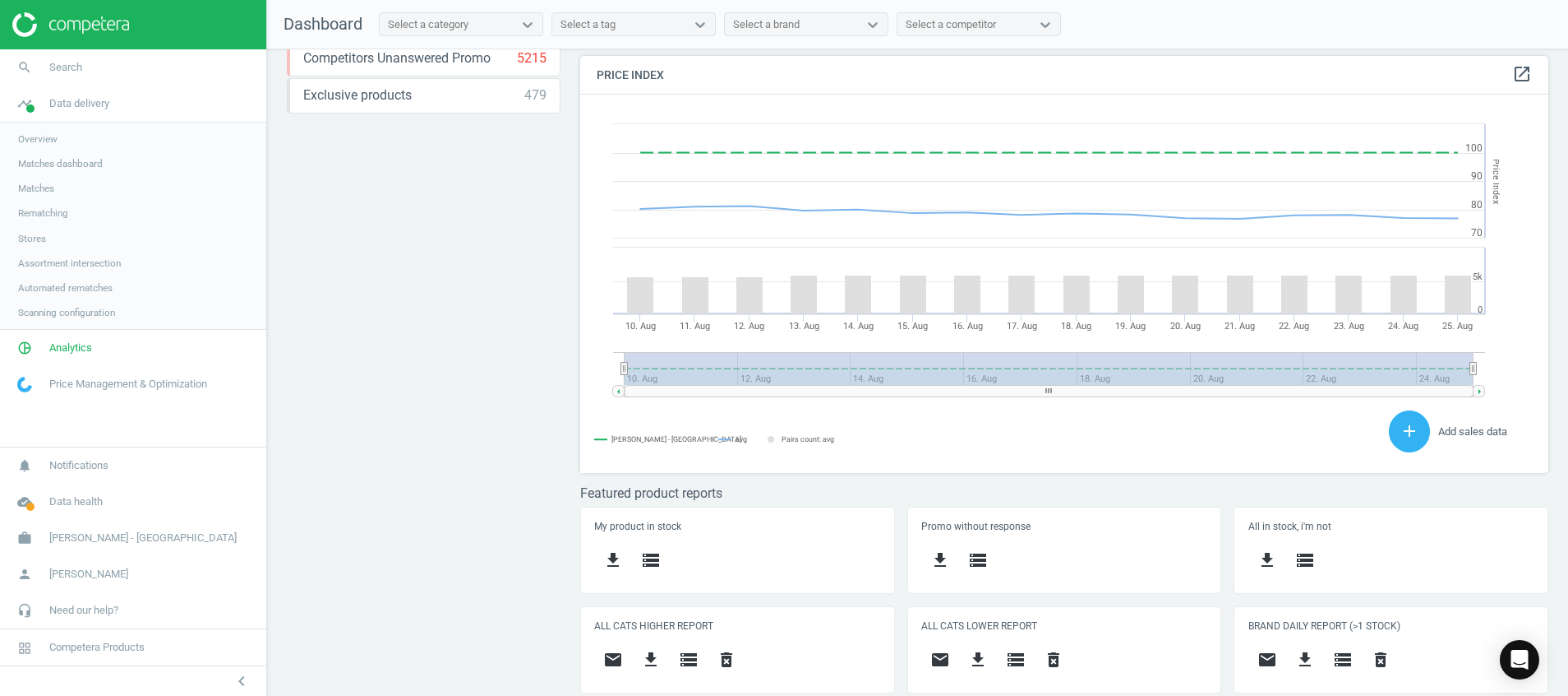
click at [22, 230] on link "Stores" at bounding box center [133, 238] width 266 height 25
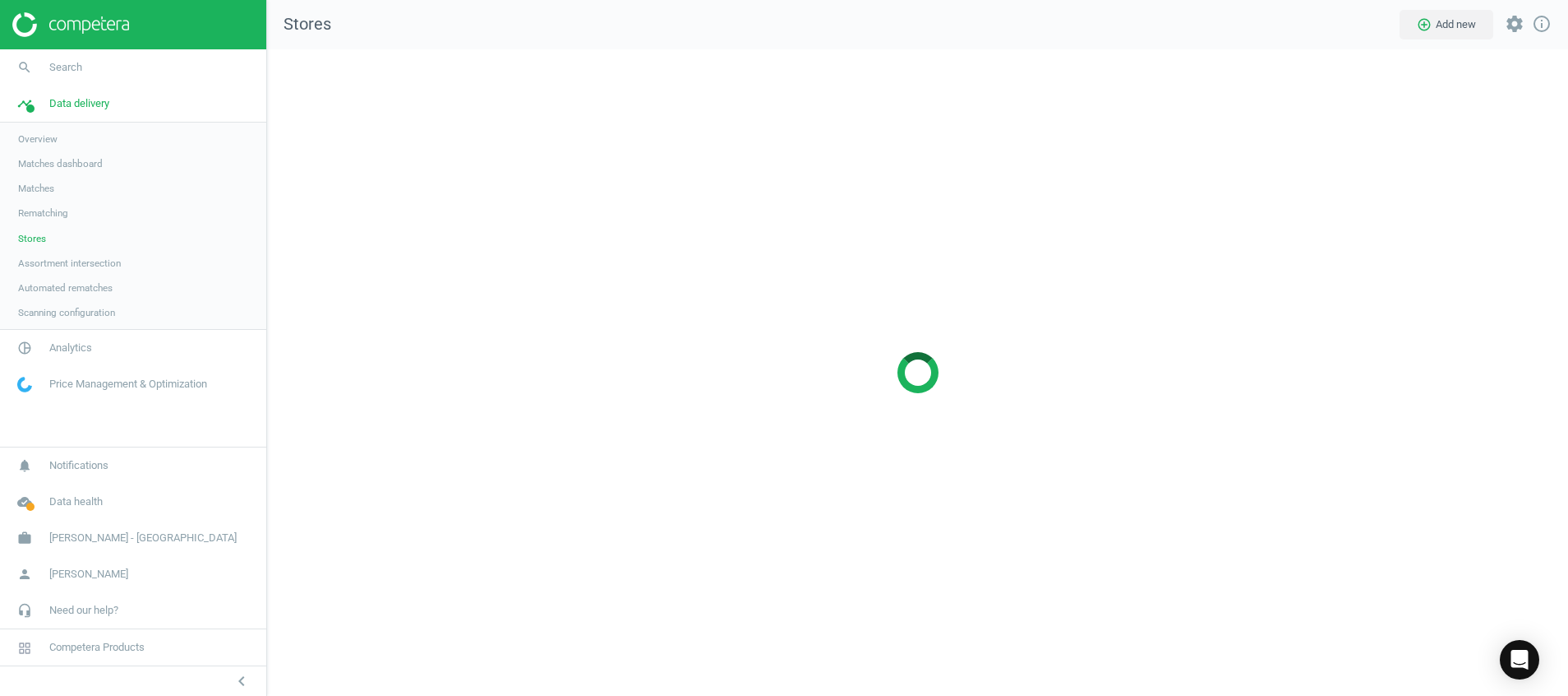
scroll to position [685, 1340]
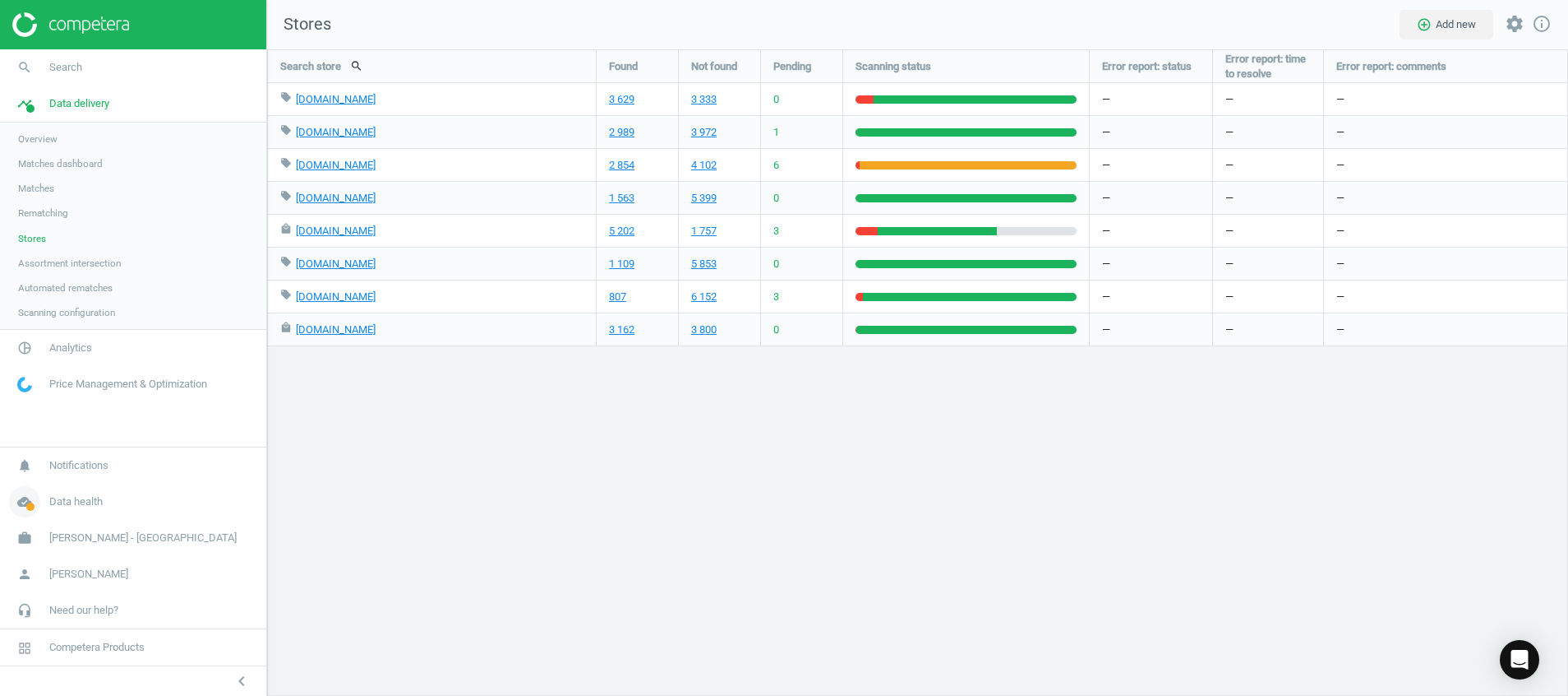
click at [31, 505] on span at bounding box center [30, 506] width 8 height 8
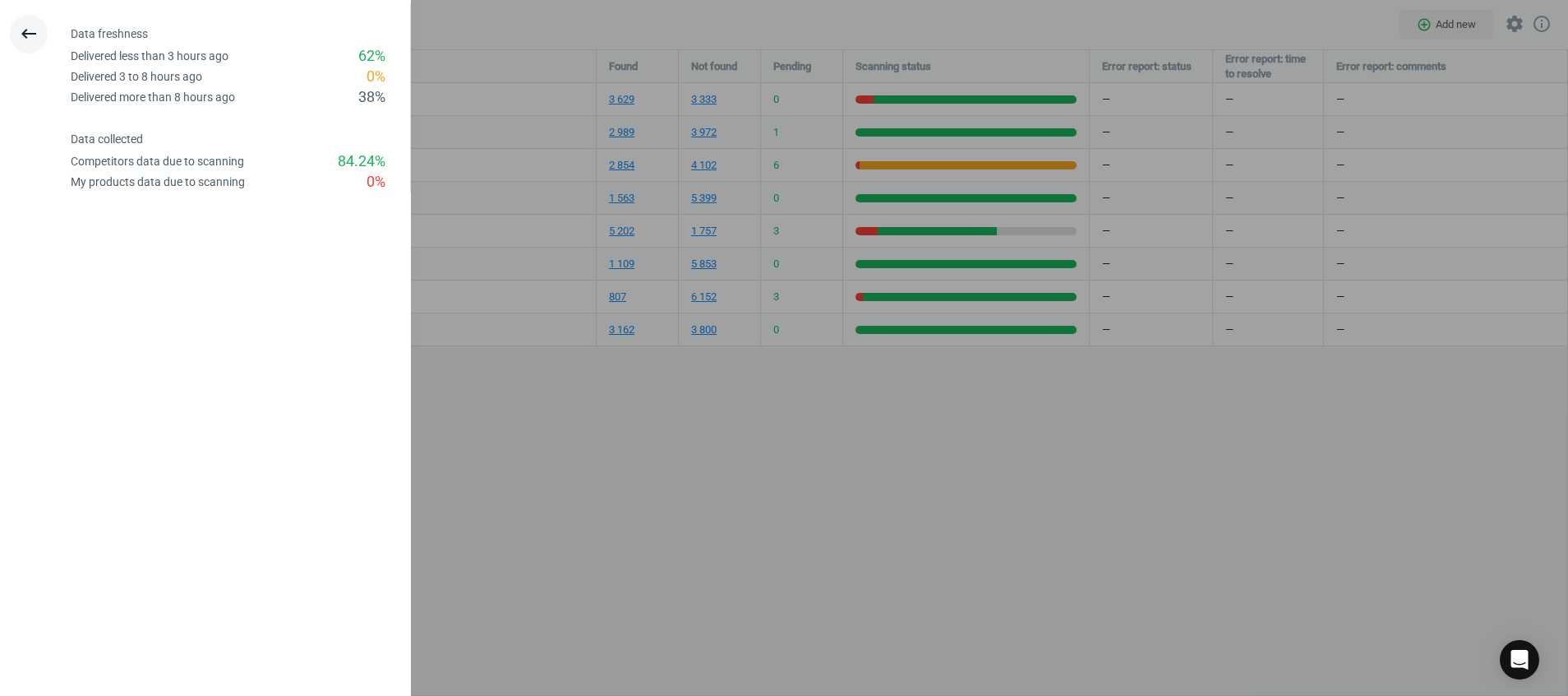
click at [29, 32] on icon "keyboard_backspace" at bounding box center [29, 33] width 19 height 19
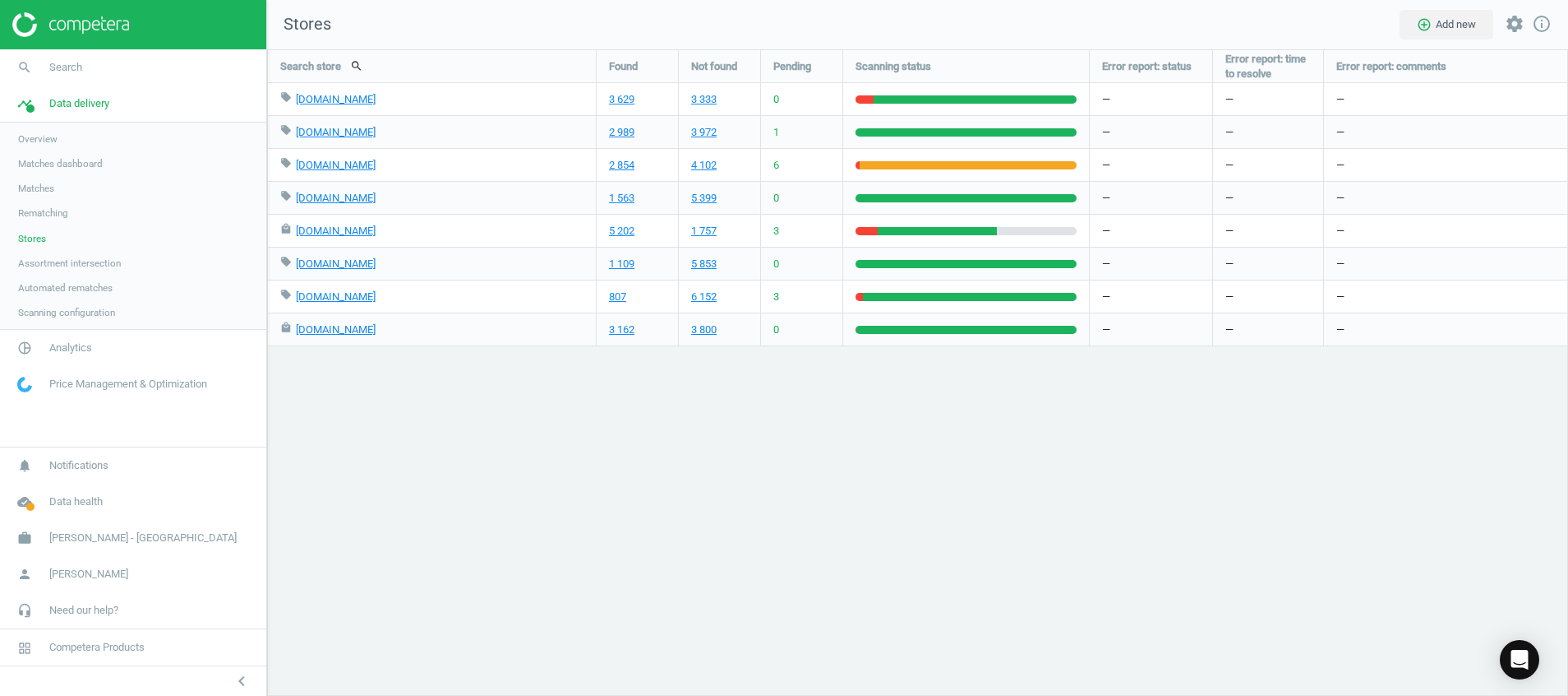
click at [80, 24] on img at bounding box center [70, 24] width 117 height 25
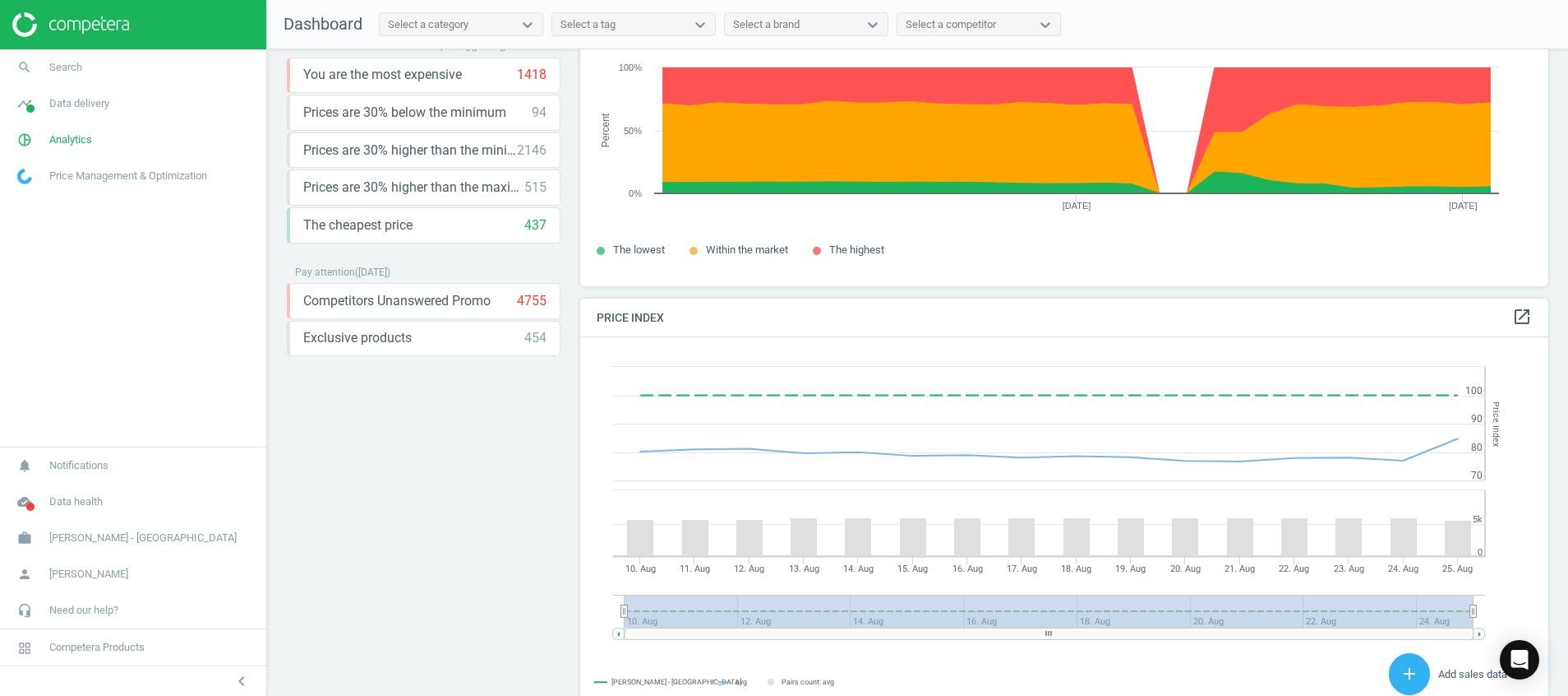
scroll to position [352, 0]
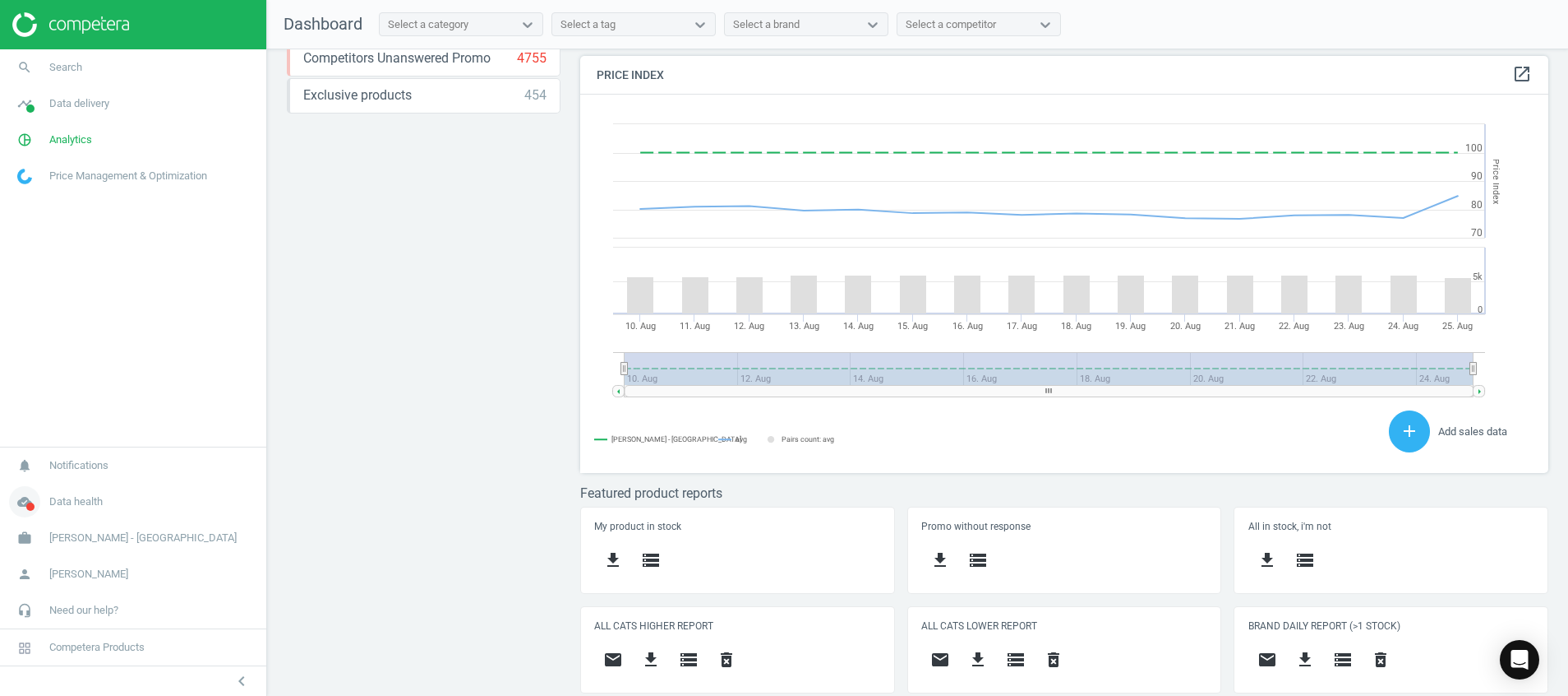
click at [19, 505] on icon "cloud_done" at bounding box center [25, 501] width 31 height 31
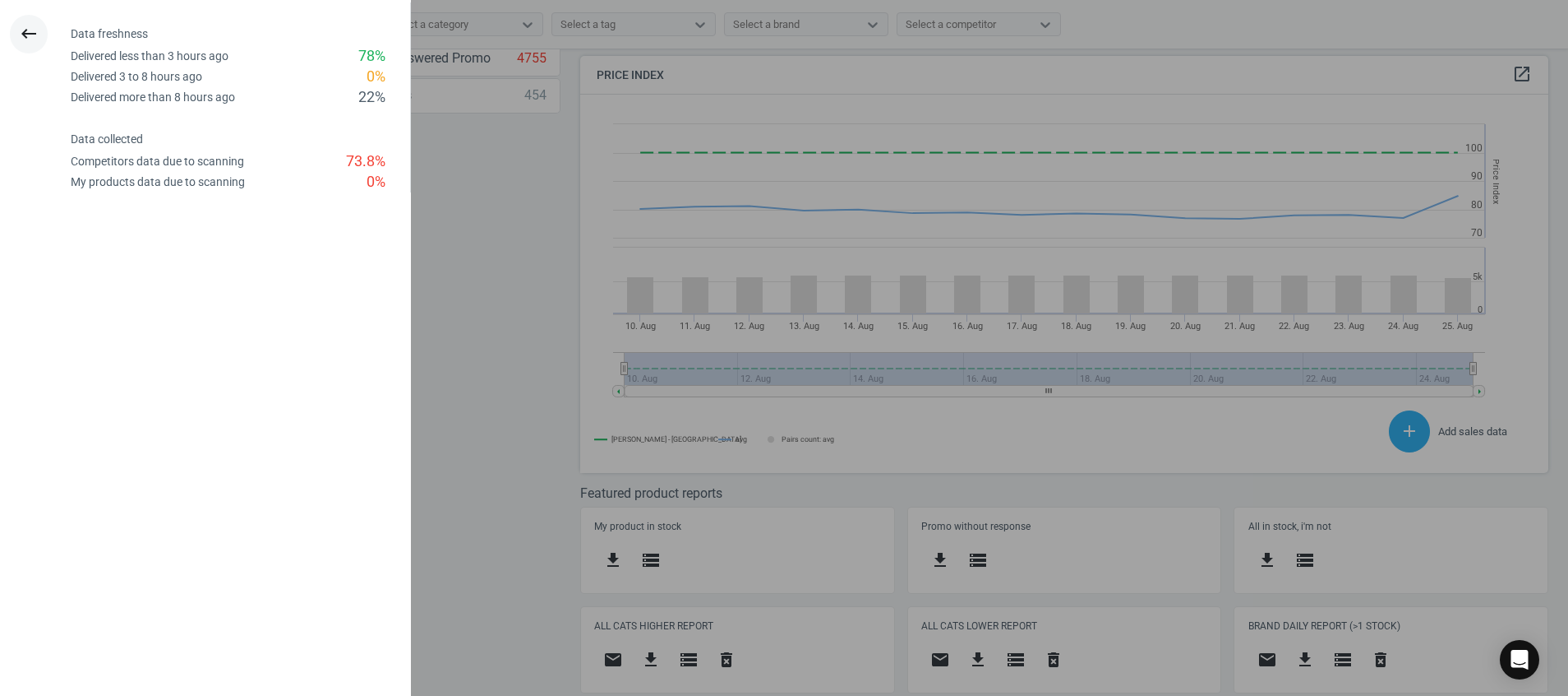
click at [25, 26] on icon "keyboard_backspace" at bounding box center [29, 33] width 19 height 19
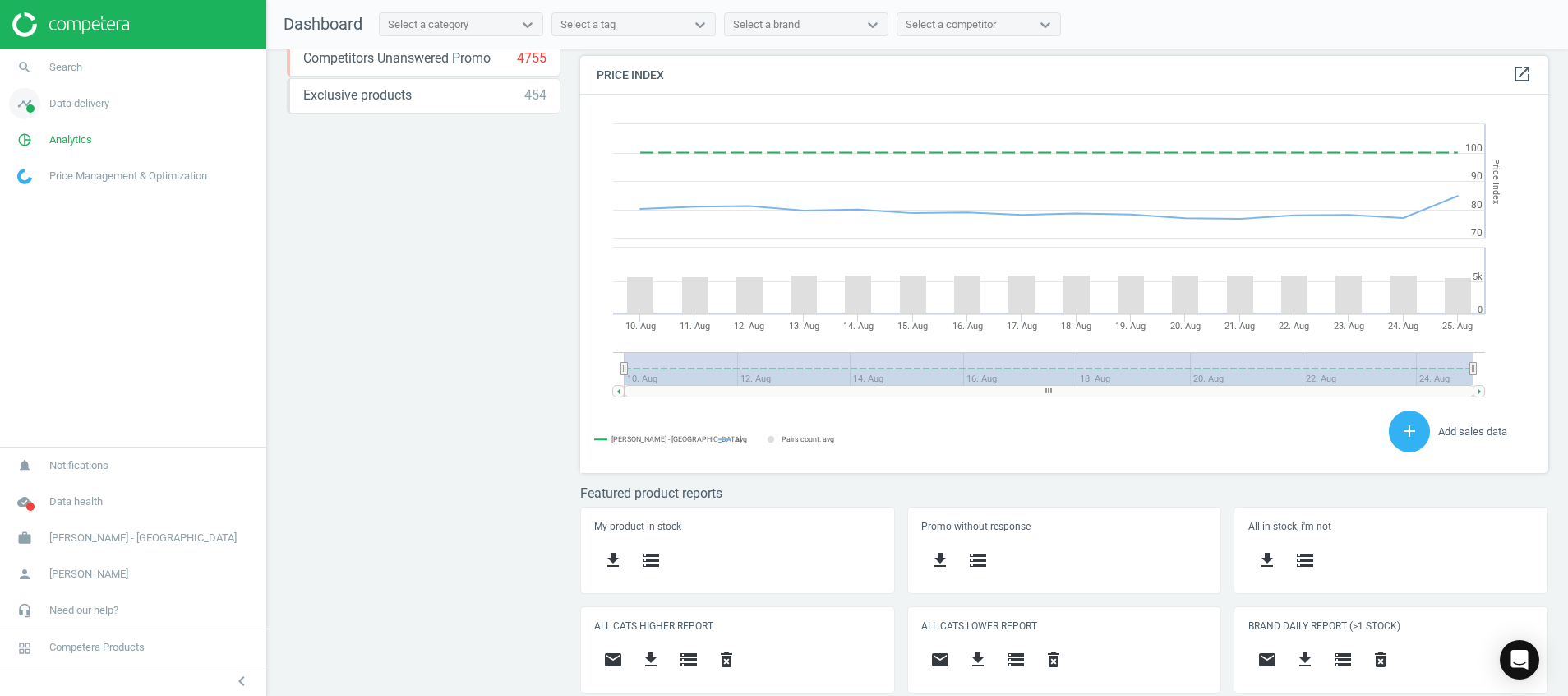
click at [31, 102] on icon "timeline" at bounding box center [25, 103] width 31 height 31
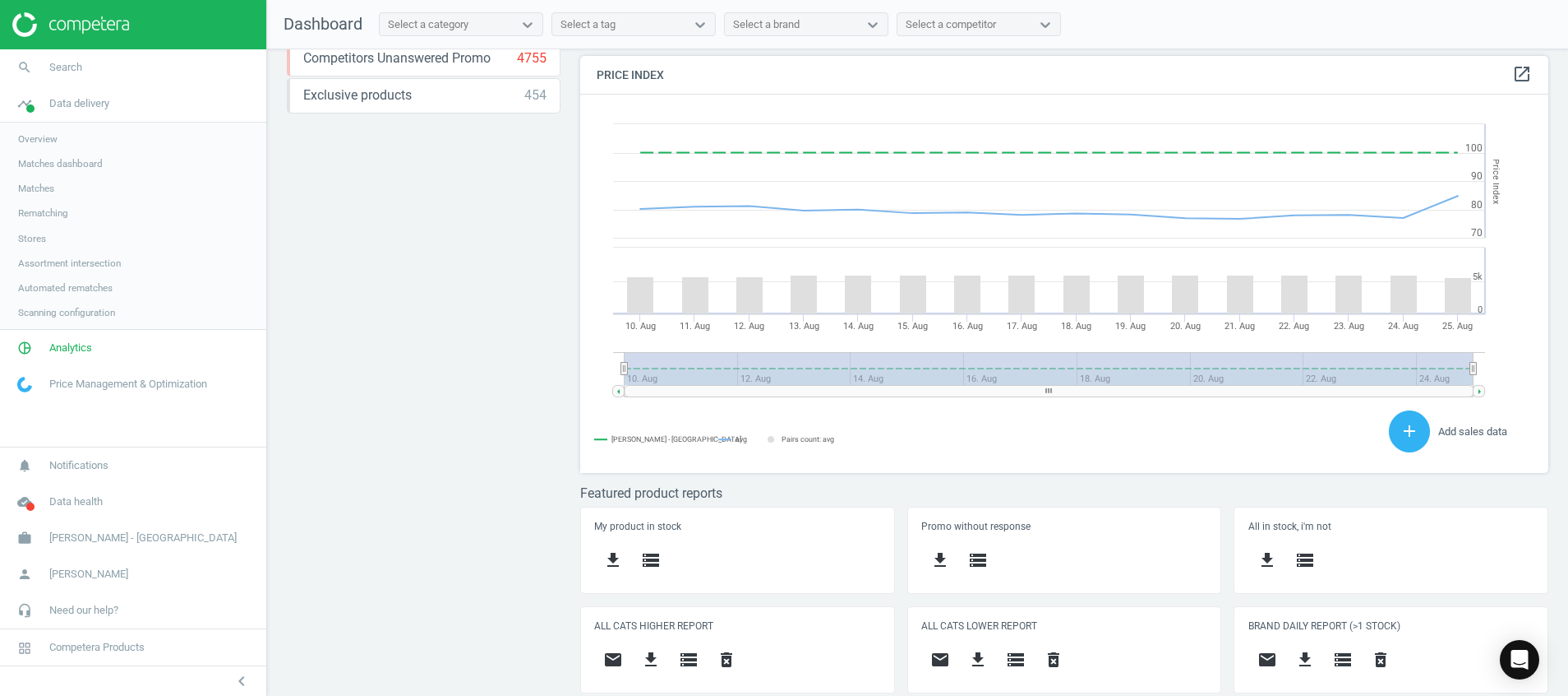
click at [36, 235] on span "Stores" at bounding box center [32, 239] width 28 height 13
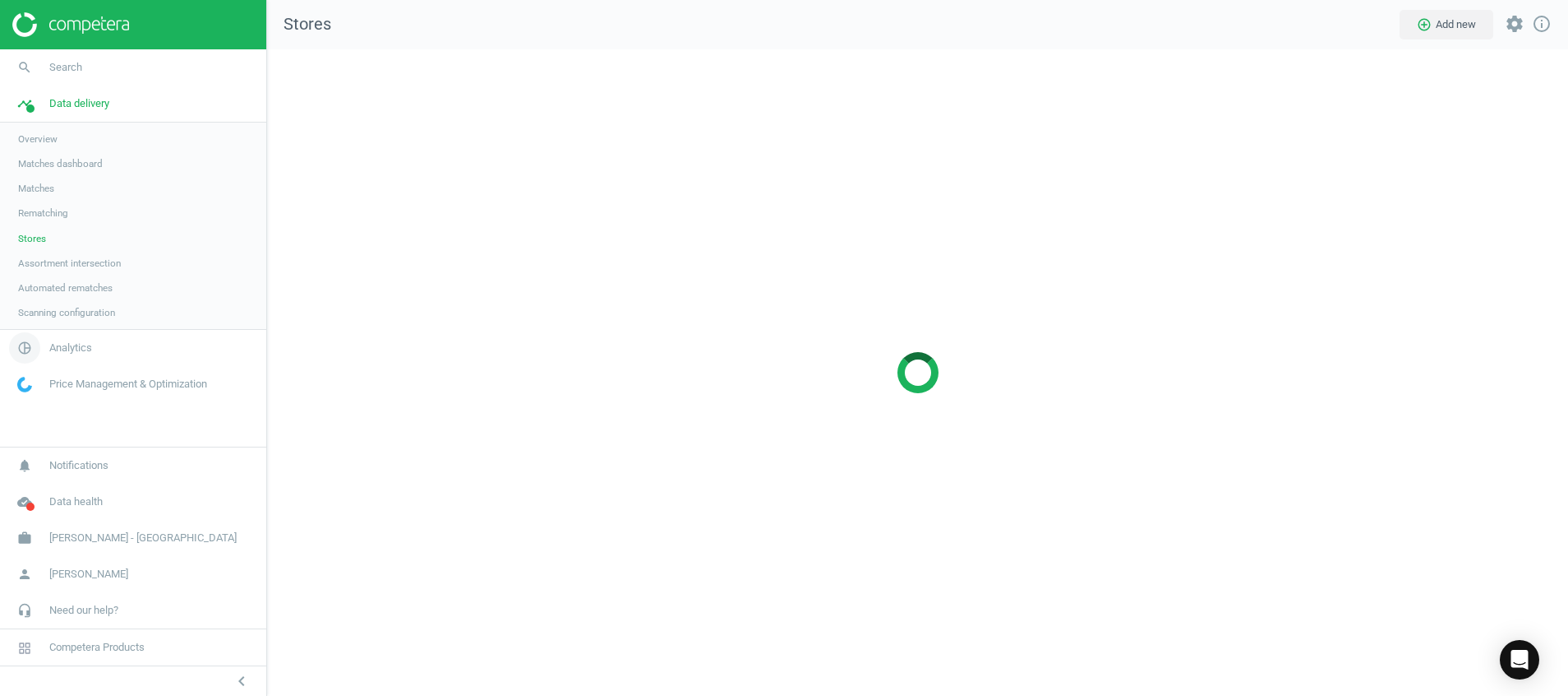
scroll to position [685, 1340]
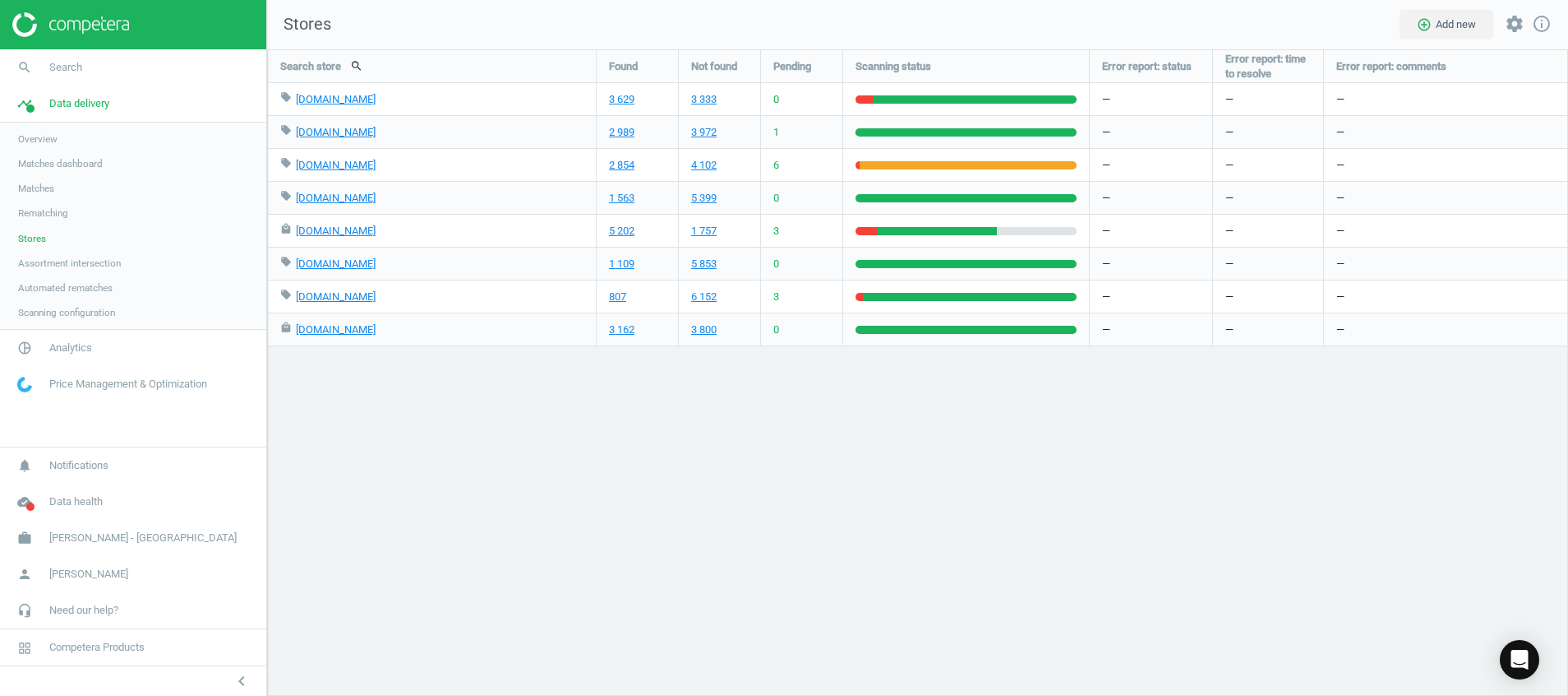
click at [75, 29] on img at bounding box center [70, 24] width 117 height 25
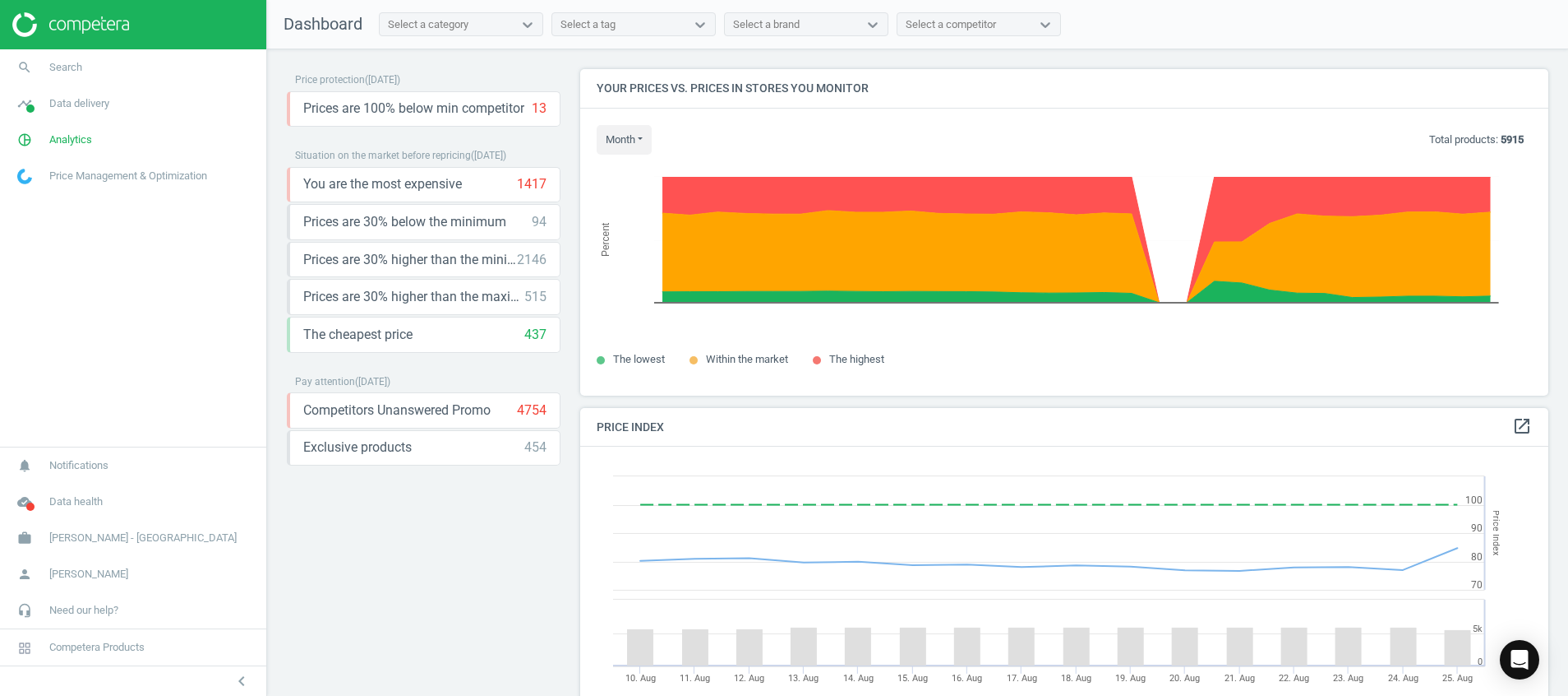
scroll to position [417, 988]
